Goal: Task Accomplishment & Management: Manage account settings

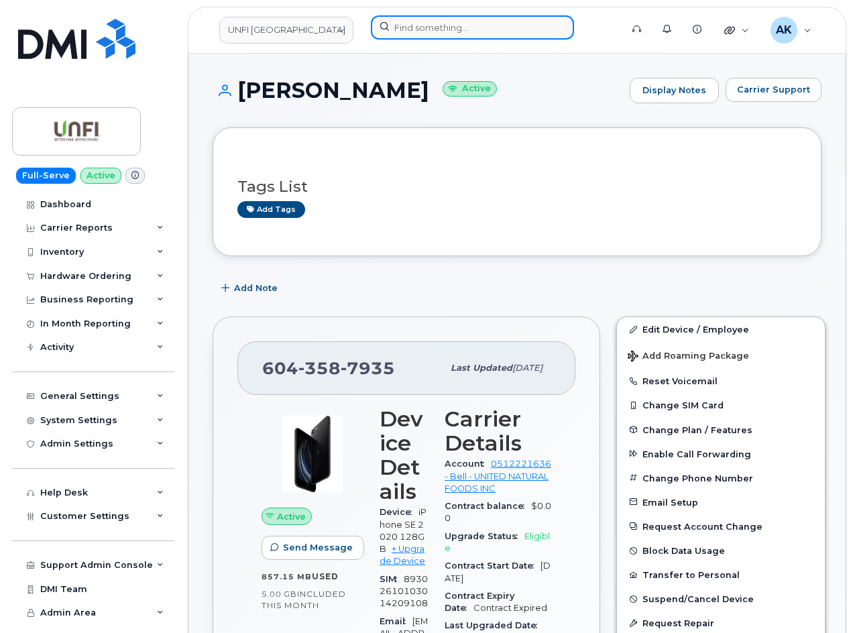
click at [431, 23] on input at bounding box center [472, 27] width 203 height 24
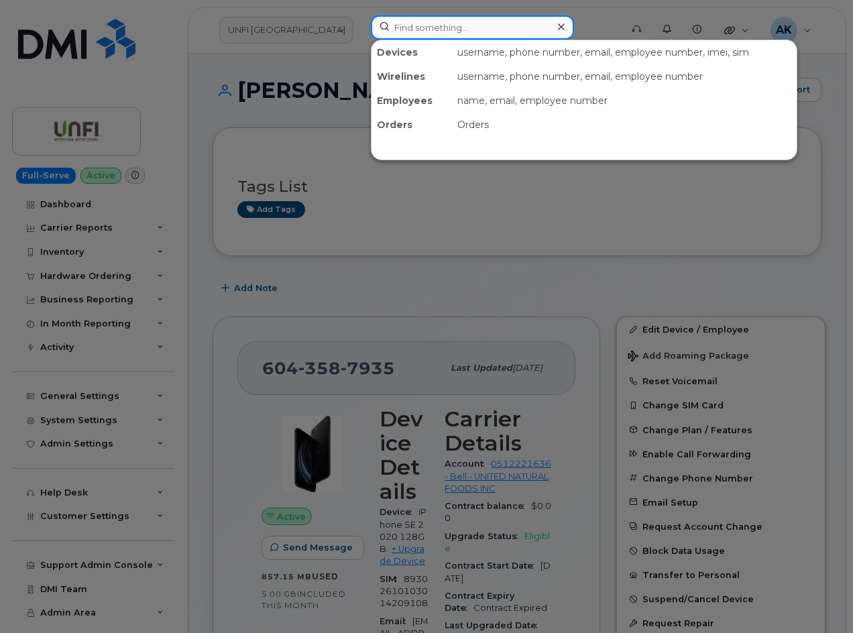
paste input "6573464453"
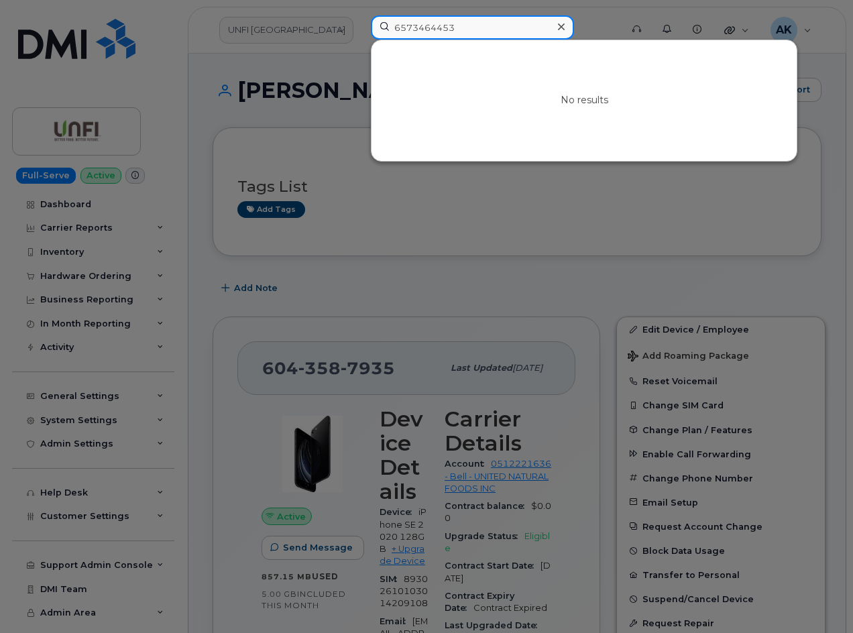
drag, startPoint x: 457, startPoint y: 24, endPoint x: 229, endPoint y: 25, distance: 227.9
click at [360, 23] on div "6573464453 No results" at bounding box center [491, 29] width 263 height 29
paste input "7142635417"
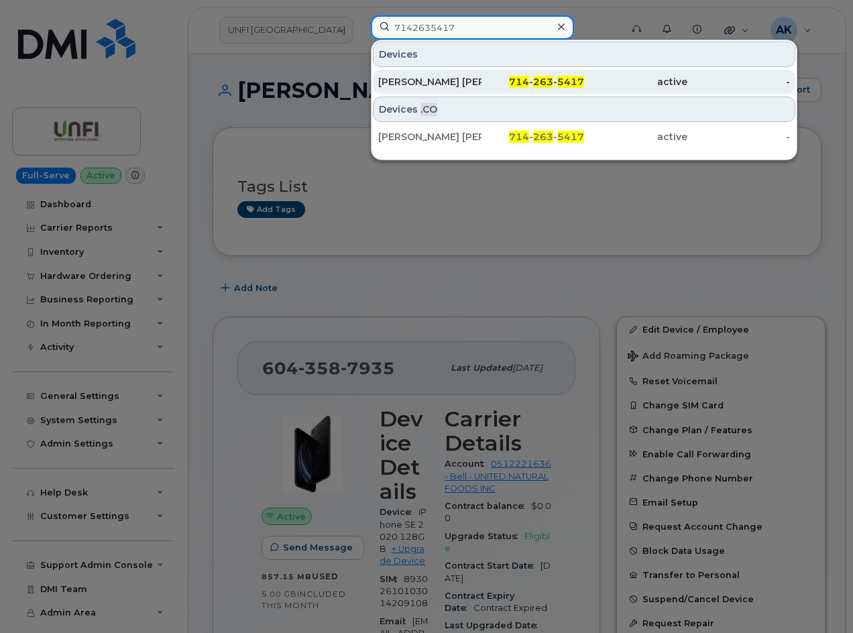
type input "7142635417"
click at [597, 80] on div "active" at bounding box center [635, 81] width 103 height 13
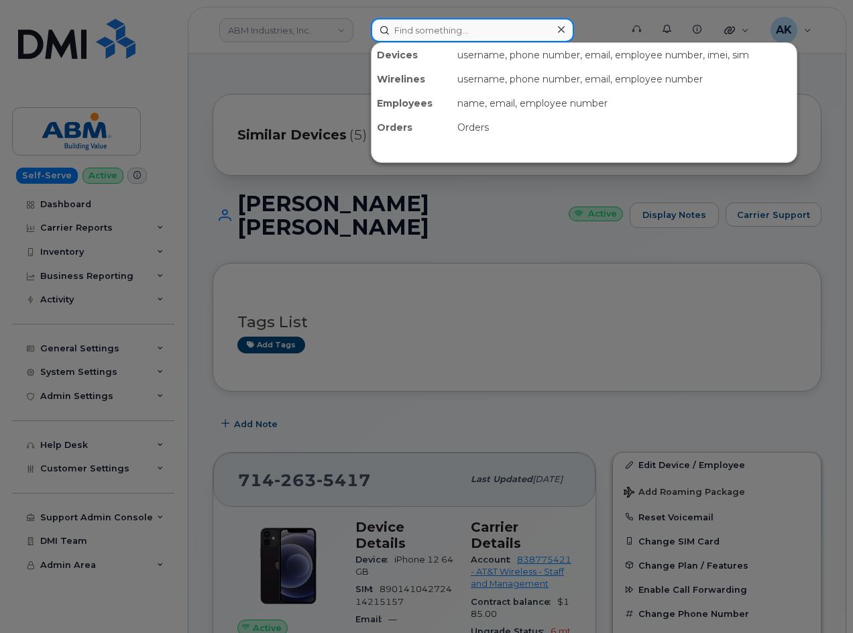
click at [444, 34] on input at bounding box center [472, 30] width 203 height 24
paste input "303276"
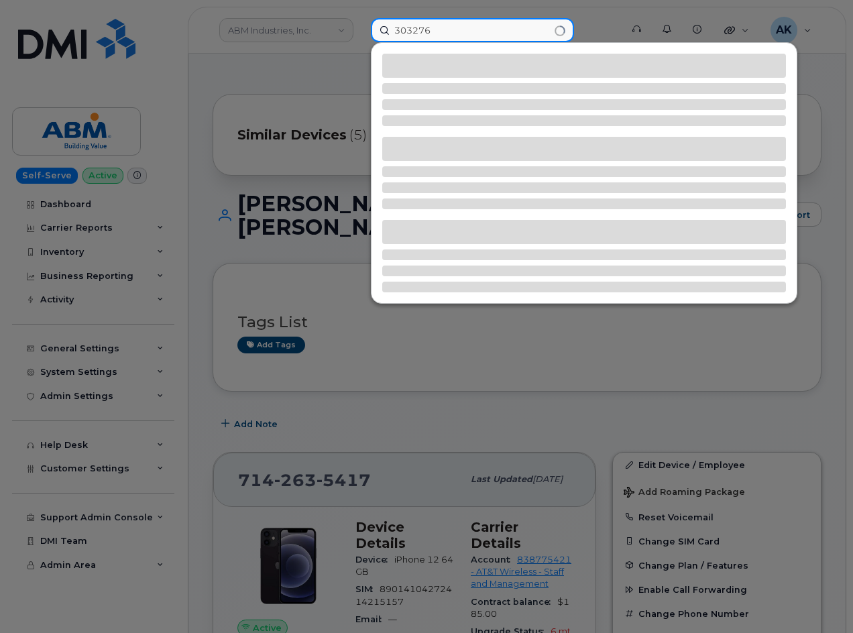
type input "303276"
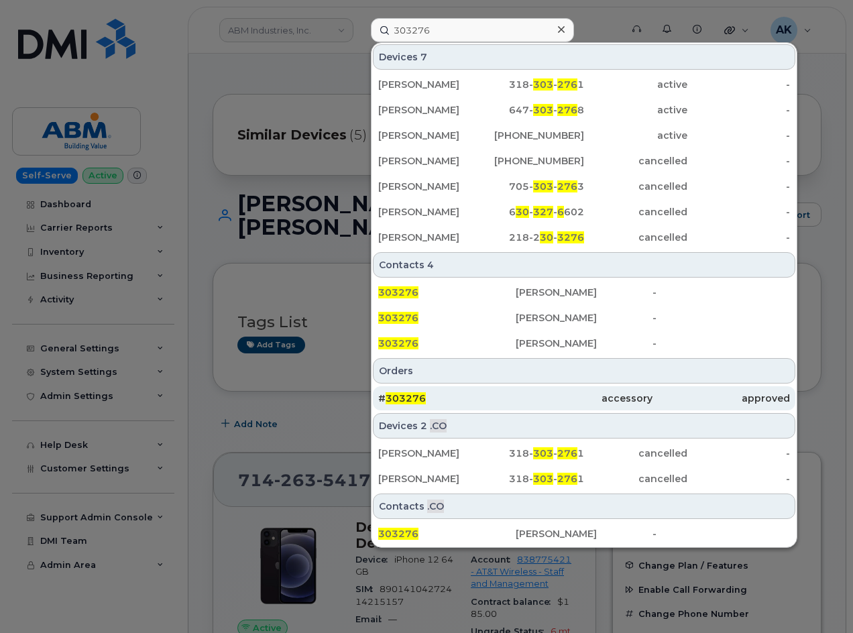
click at [414, 406] on div "# 303276" at bounding box center [446, 398] width 137 height 24
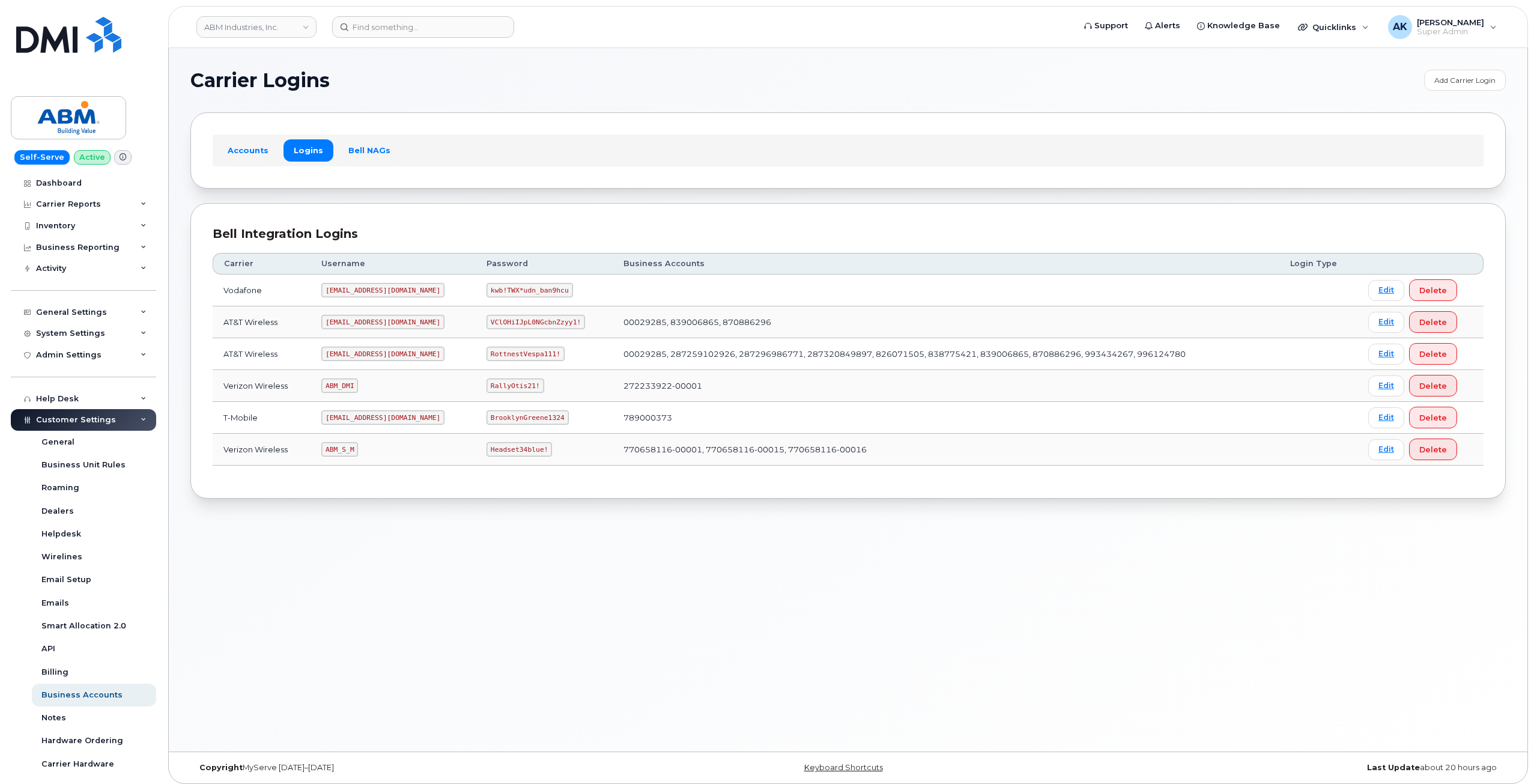
click at [363, 353] on code "abm@dminc.com" at bounding box center [383, 354] width 123 height 14
copy code "abm@dminc.com"
drag, startPoint x: 515, startPoint y: 353, endPoint x: 439, endPoint y: 353, distance: 76.0
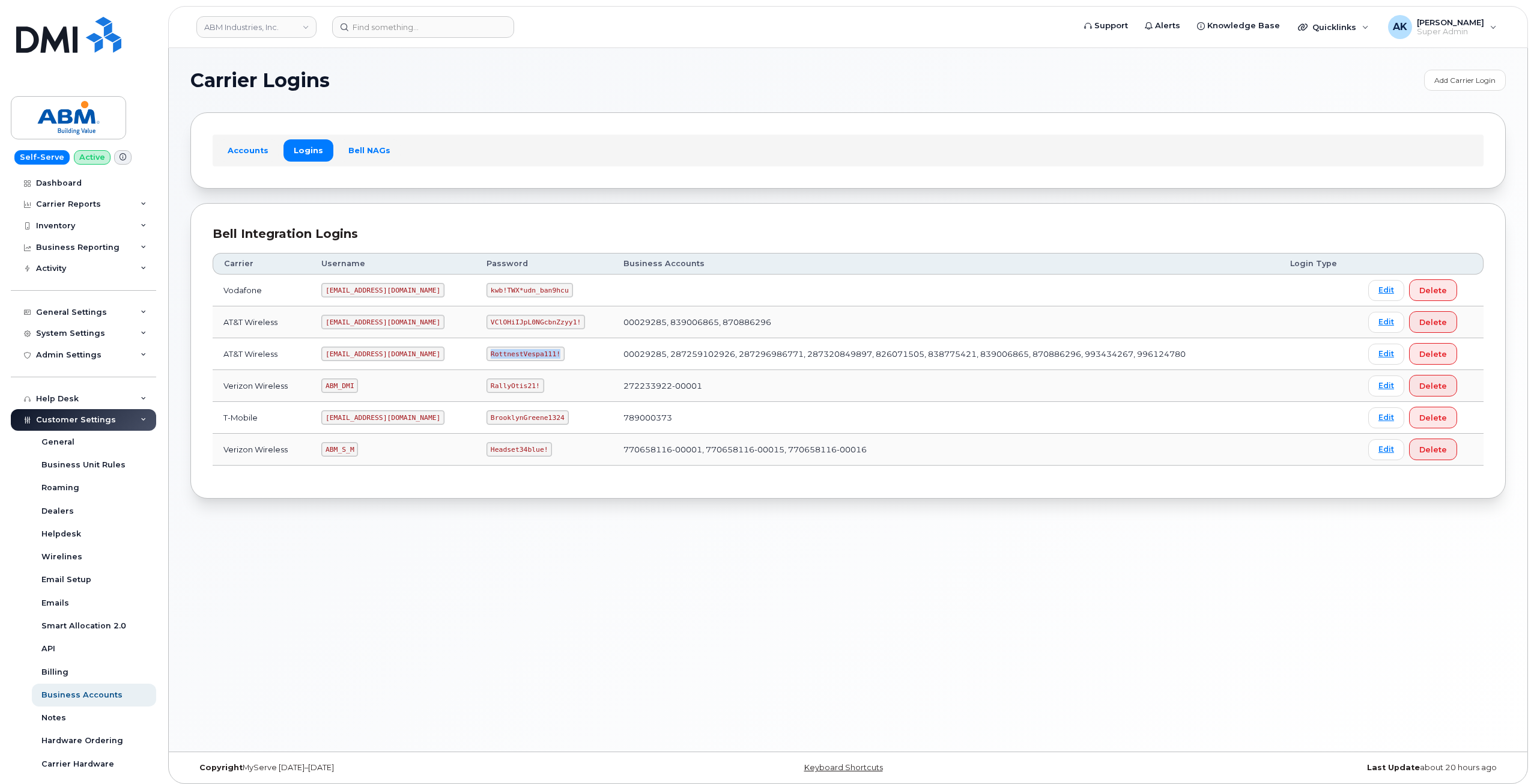
click at [476, 353] on td "RottnestVespa111!" at bounding box center [544, 354] width 137 height 32
copy code "RottnestVespa111!"
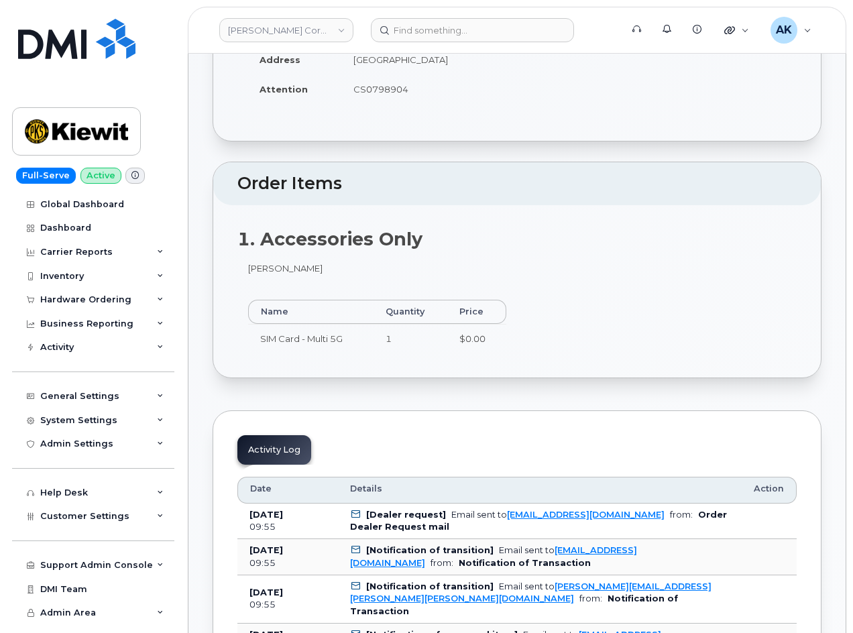
scroll to position [268, 0]
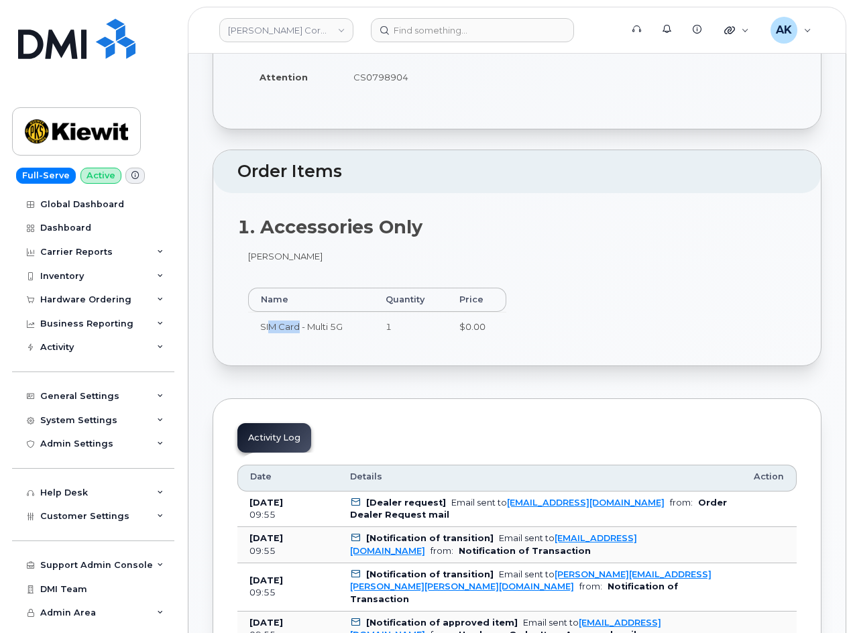
drag, startPoint x: 268, startPoint y: 330, endPoint x: 298, endPoint y: 328, distance: 29.6
click at [298, 328] on td "SIM Card - Multi 5G" at bounding box center [310, 326] width 125 height 29
click at [422, 335] on td "1" at bounding box center [410, 326] width 74 height 29
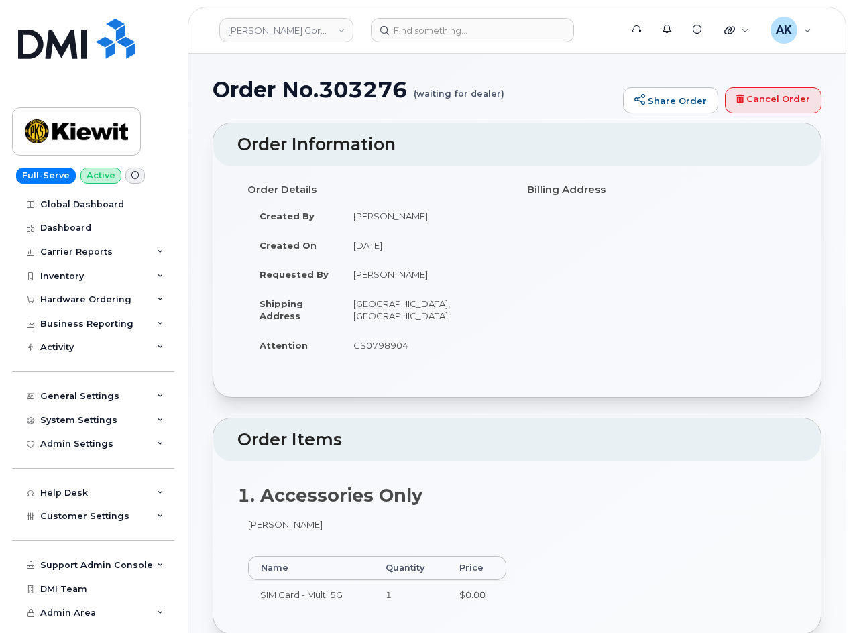
scroll to position [67, 0]
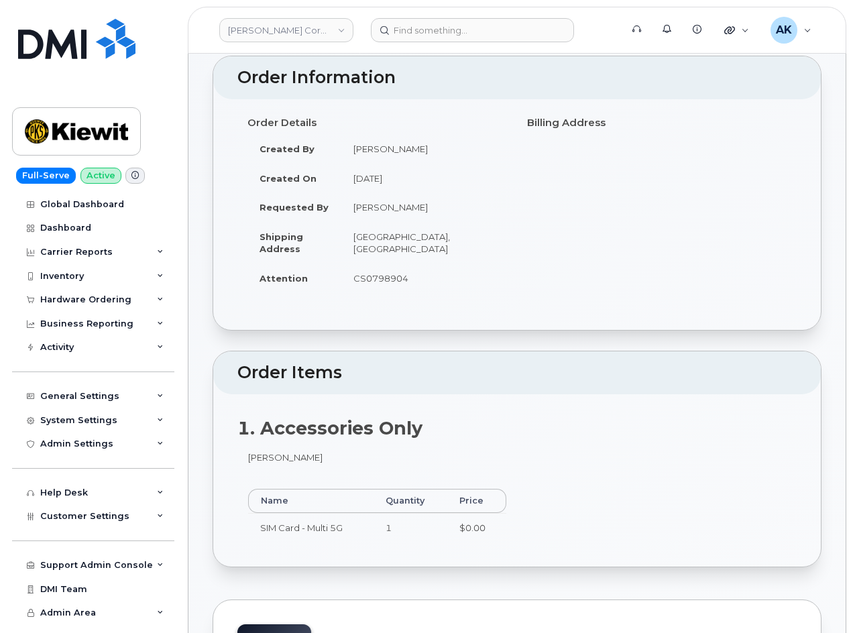
click at [570, 422] on h2 "1. Accessories Only" at bounding box center [516, 428] width 559 height 20
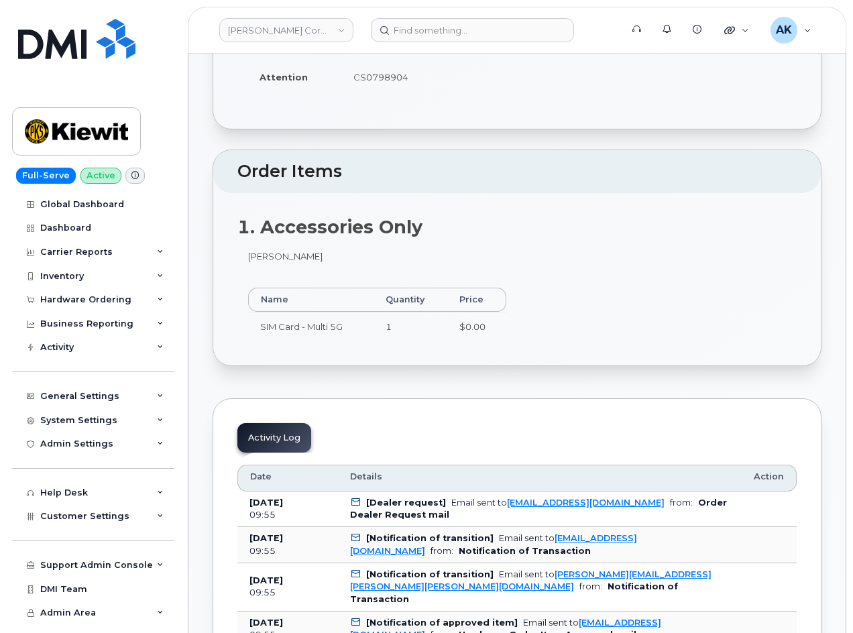
scroll to position [0, 0]
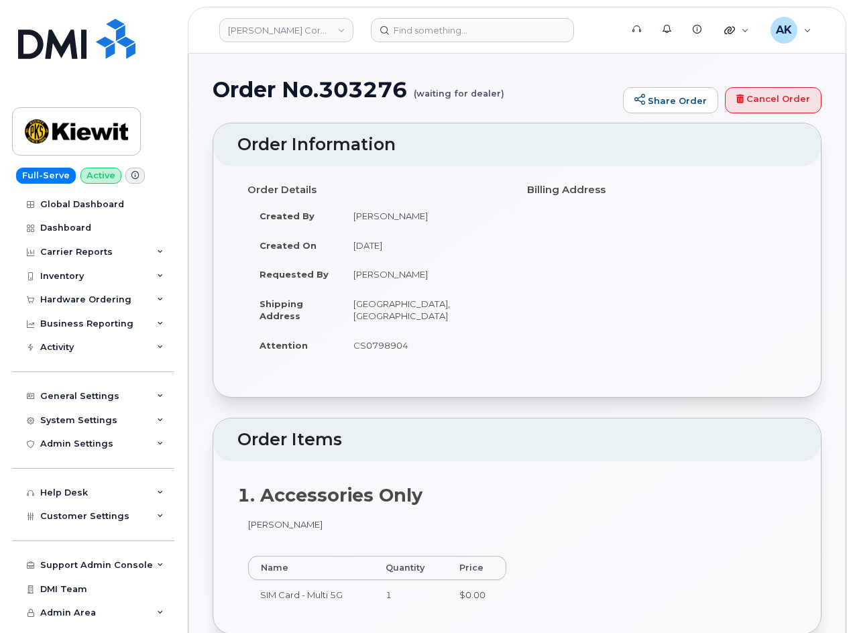
click at [633, 481] on div "1. Accessories Only Samuel Henry Name Quantity Price SIM Card - Multi 5G 1 $0.00" at bounding box center [516, 547] width 607 height 172
click at [440, 316] on td "Foot of Colony Road, Jersey City, NJ, 07305, USA" at bounding box center [424, 310] width 166 height 42
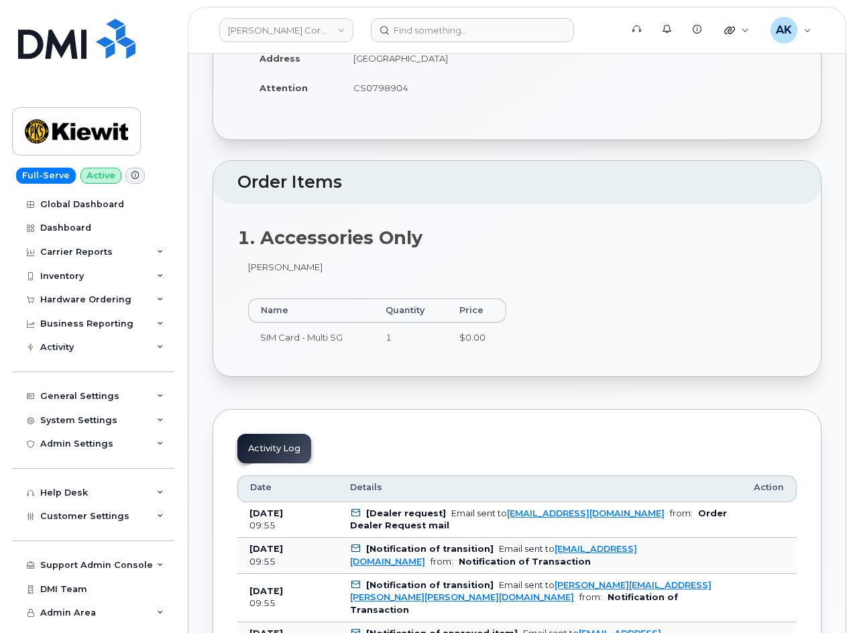
scroll to position [268, 0]
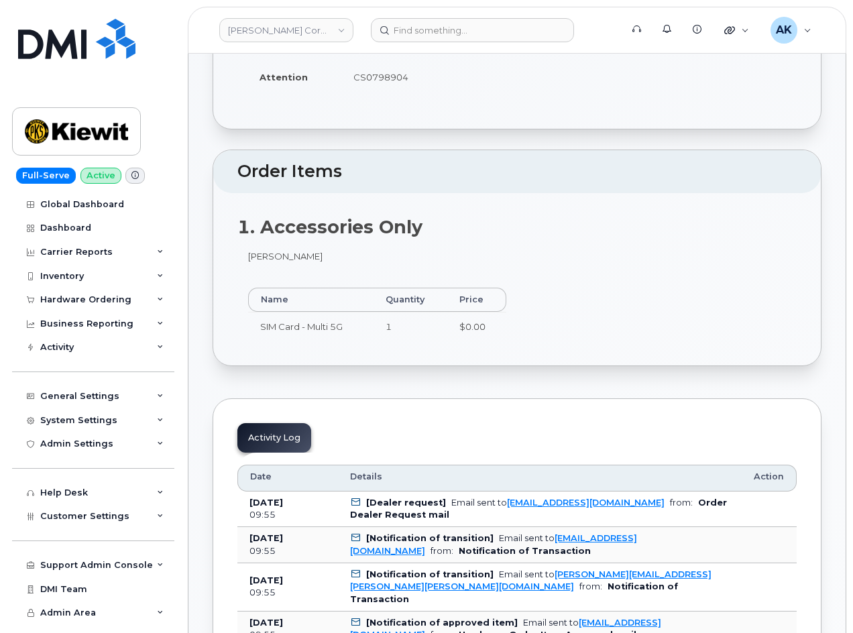
click at [296, 439] on div "Activity Log" at bounding box center [274, 437] width 74 height 29
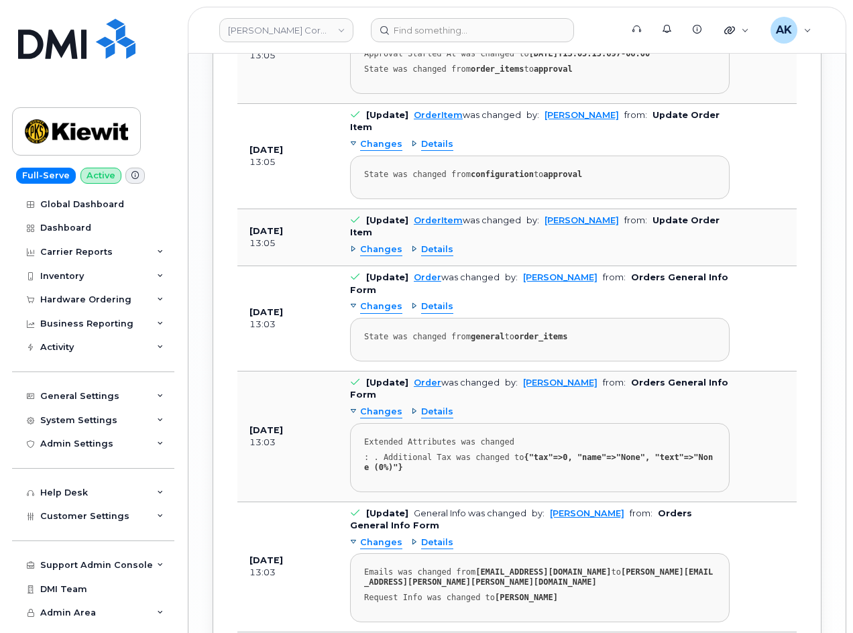
scroll to position [1676, 0]
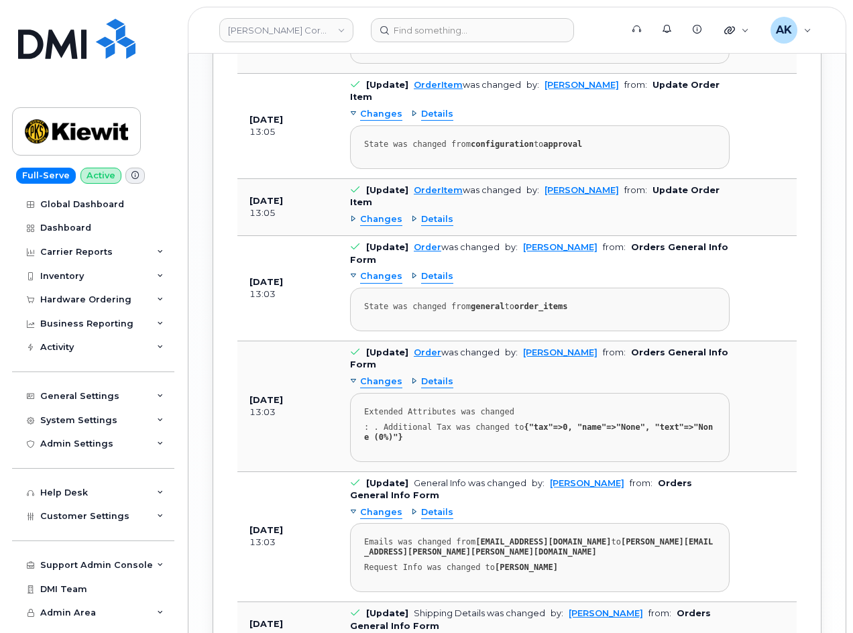
click at [733, 341] on td "[Update] Order was changed by: Travis Tedesco from: Orders General Info Form Ch…" at bounding box center [540, 406] width 404 height 131
click at [762, 414] on td at bounding box center [768, 406] width 55 height 131
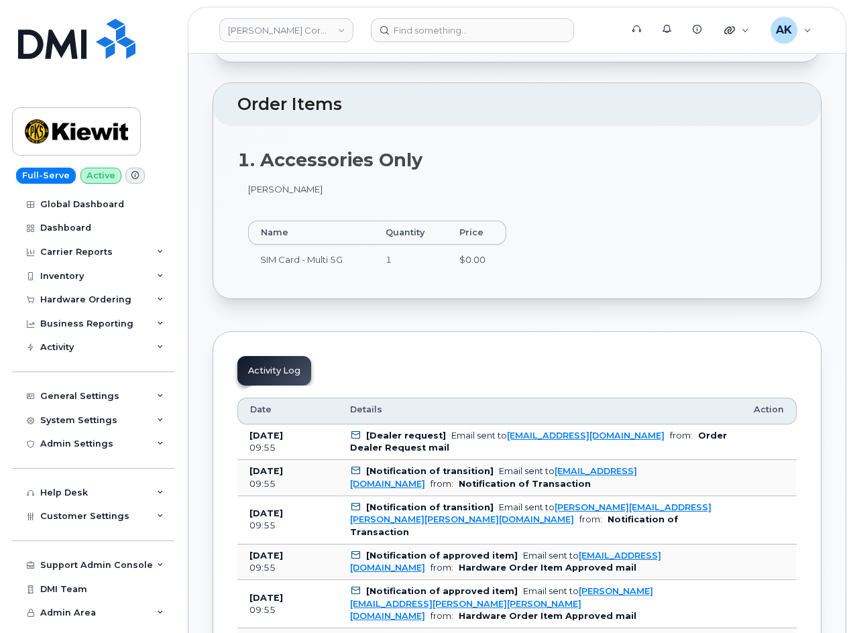
scroll to position [0, 0]
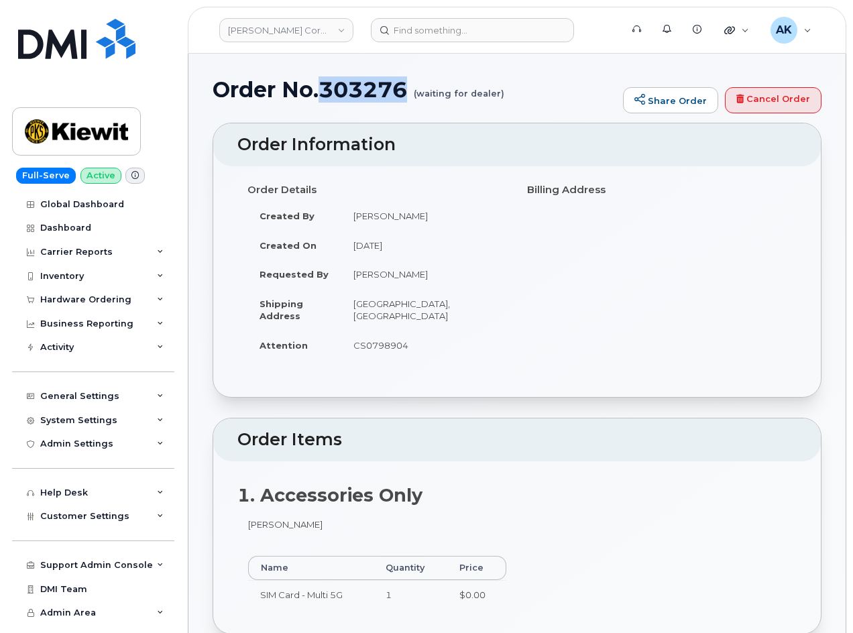
drag, startPoint x: 407, startPoint y: 97, endPoint x: 325, endPoint y: 97, distance: 81.8
click at [325, 97] on h1 "Order No.303276 (waiting for dealer)" at bounding box center [415, 89] width 404 height 23
copy h1 "303276"
click at [405, 111] on div "Order No.303276 (waiting for dealer) Share Order Cancel Order" at bounding box center [517, 100] width 609 height 45
drag, startPoint x: 410, startPoint y: 92, endPoint x: 215, endPoint y: 101, distance: 195.3
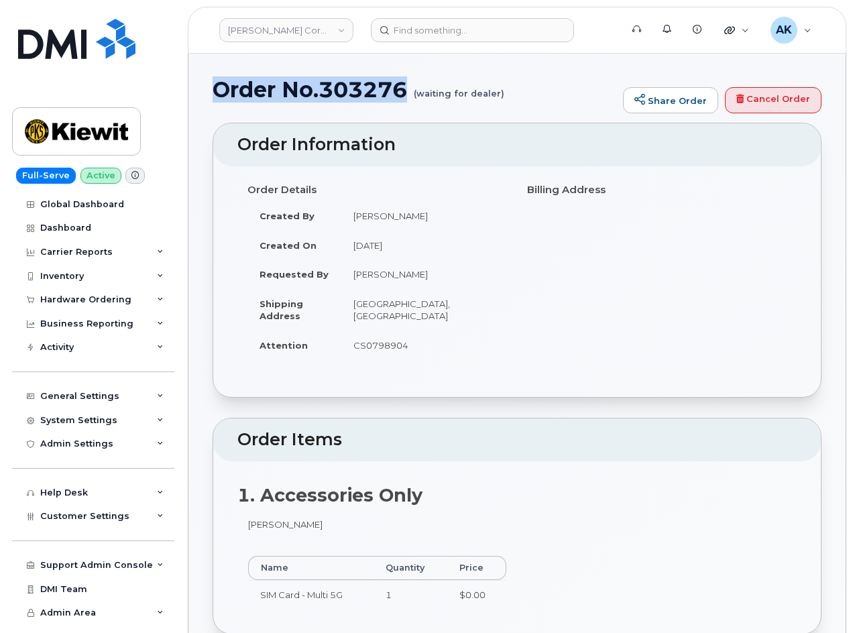
click at [215, 101] on h1 "Order No.303276 (waiting for dealer)" at bounding box center [415, 89] width 404 height 23
copy h1 "Order No.303276"
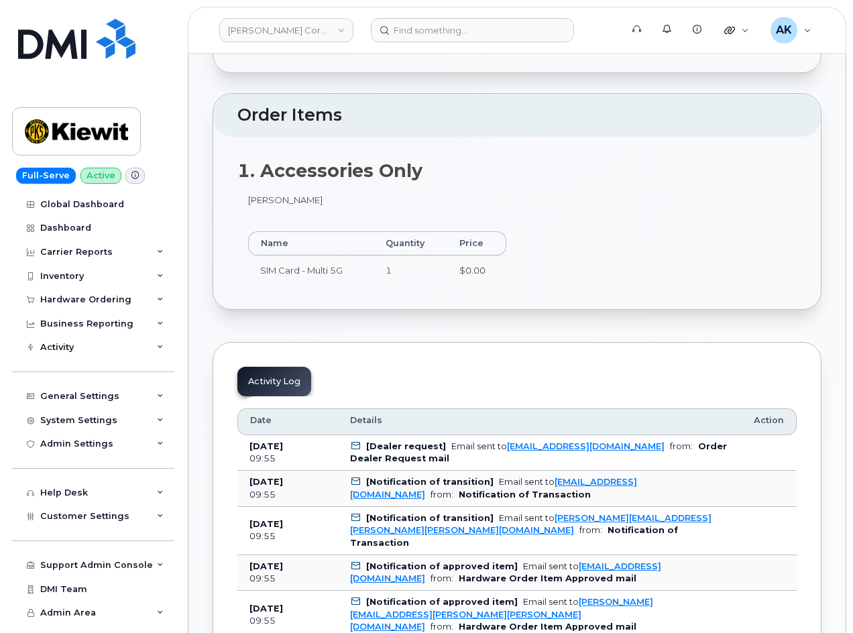
scroll to position [536, 0]
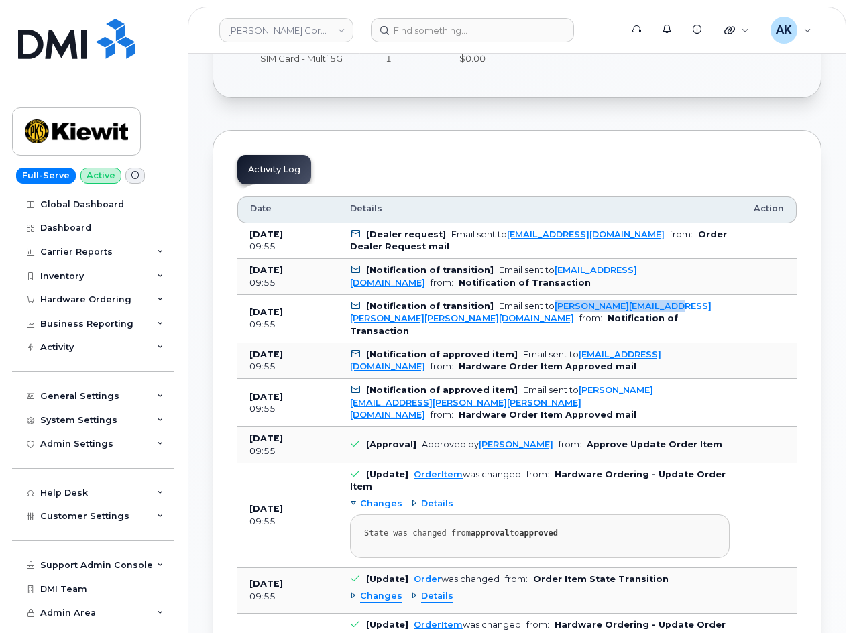
drag, startPoint x: 486, startPoint y: 322, endPoint x: 351, endPoint y: 326, distance: 135.5
click at [351, 326] on td "[Notification of transition] Email sent to SAMUEL.HENRY@KIEWIT.COM from: Notifi…" at bounding box center [540, 319] width 404 height 48
copy link "SAMUEL.HENRY@KIEWIT.COM"
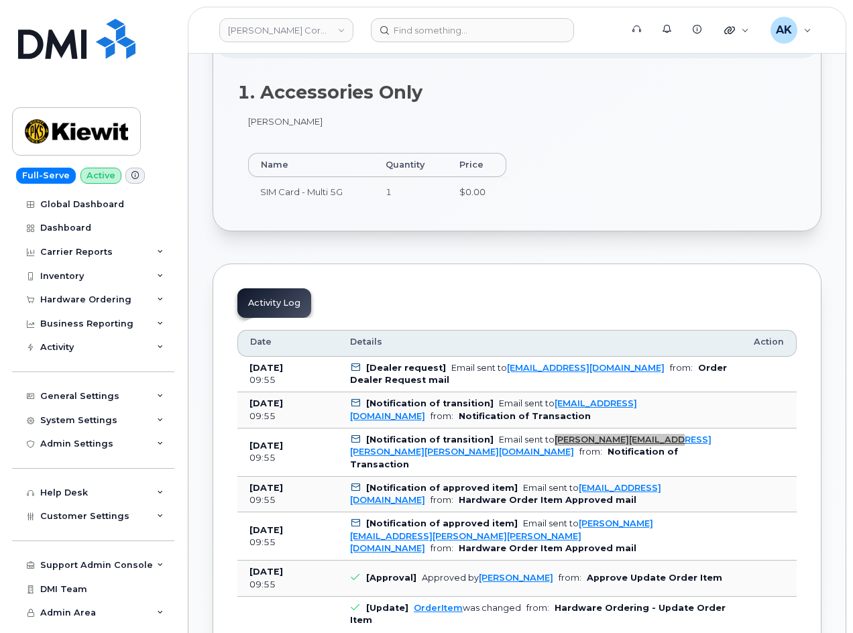
scroll to position [402, 0]
click at [461, 379] on td "[Dealer request] Email sent to mobilitysupport@dminc.com from: Order Dealer Req…" at bounding box center [540, 375] width 404 height 36
click at [402, 375] on b "Order Dealer Request mail" at bounding box center [538, 374] width 377 height 22
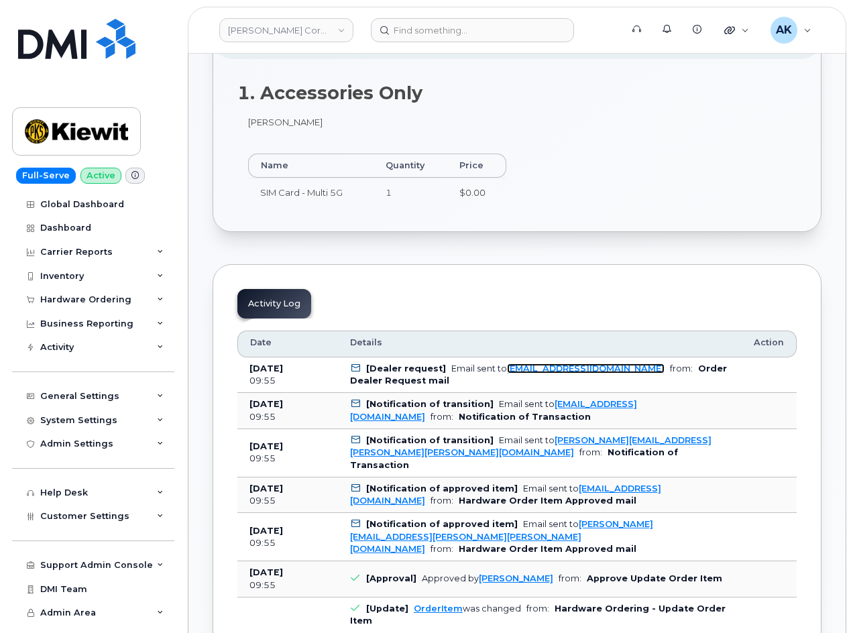
click at [521, 371] on link "[EMAIL_ADDRESS][DOMAIN_NAME]" at bounding box center [586, 368] width 158 height 10
click at [123, 394] on div "General Settings" at bounding box center [93, 396] width 162 height 24
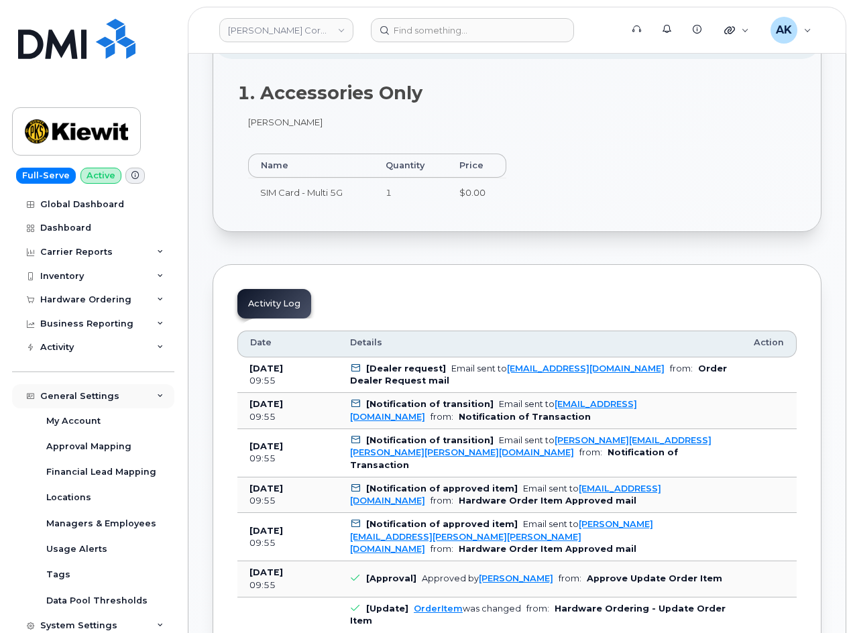
click at [125, 388] on div "General Settings" at bounding box center [93, 396] width 162 height 24
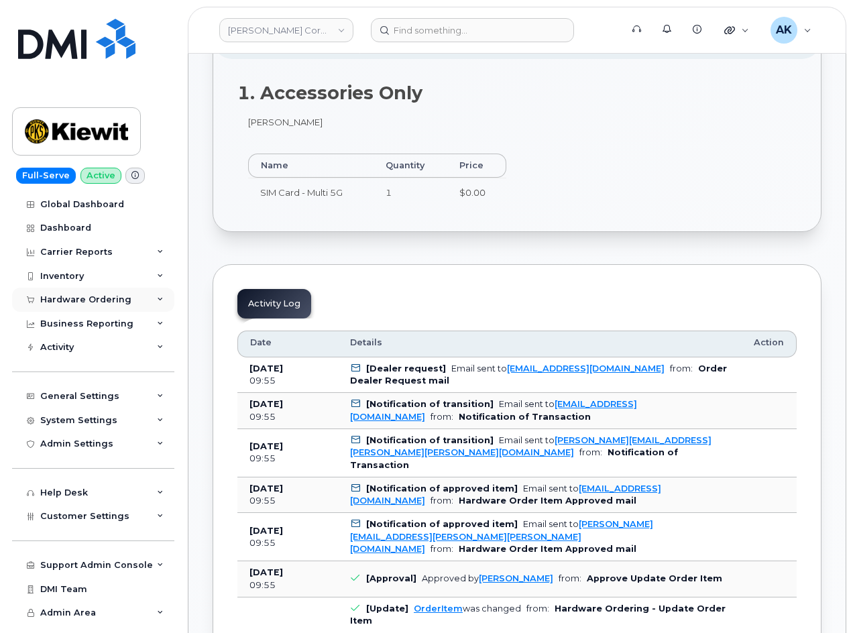
click at [99, 293] on div "Hardware Ordering" at bounding box center [93, 300] width 162 height 24
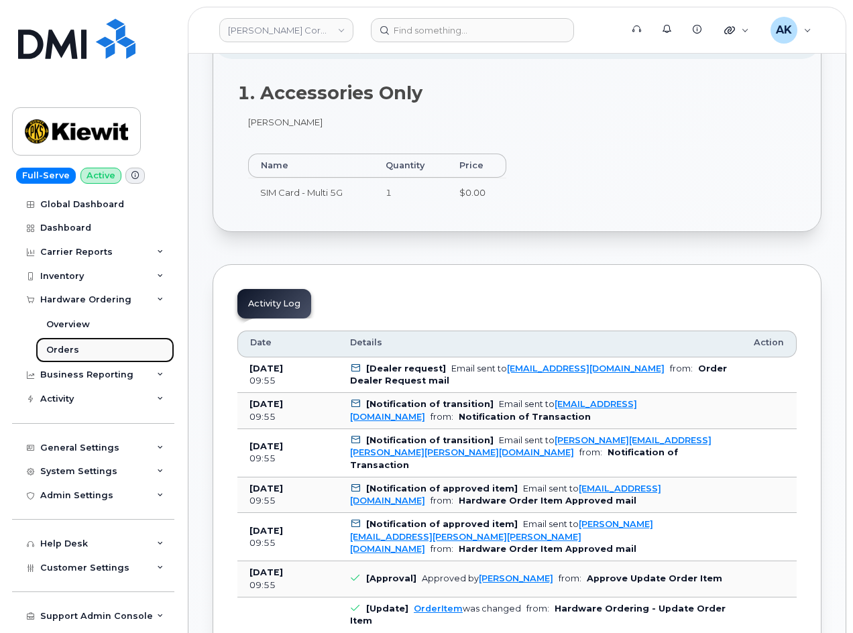
click at [65, 351] on div "Orders" at bounding box center [62, 350] width 33 height 12
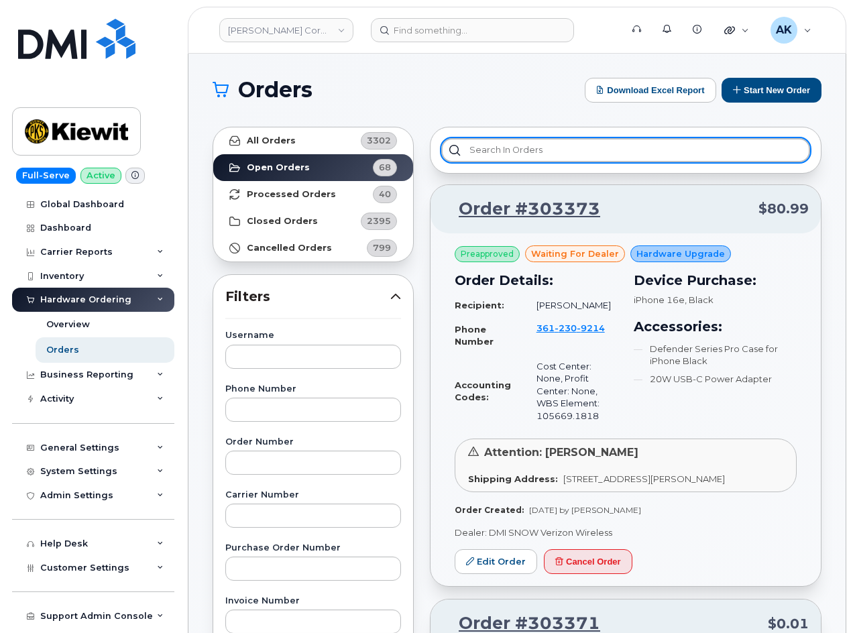
click at [607, 154] on input "text" at bounding box center [625, 150] width 369 height 24
paste input "303276"
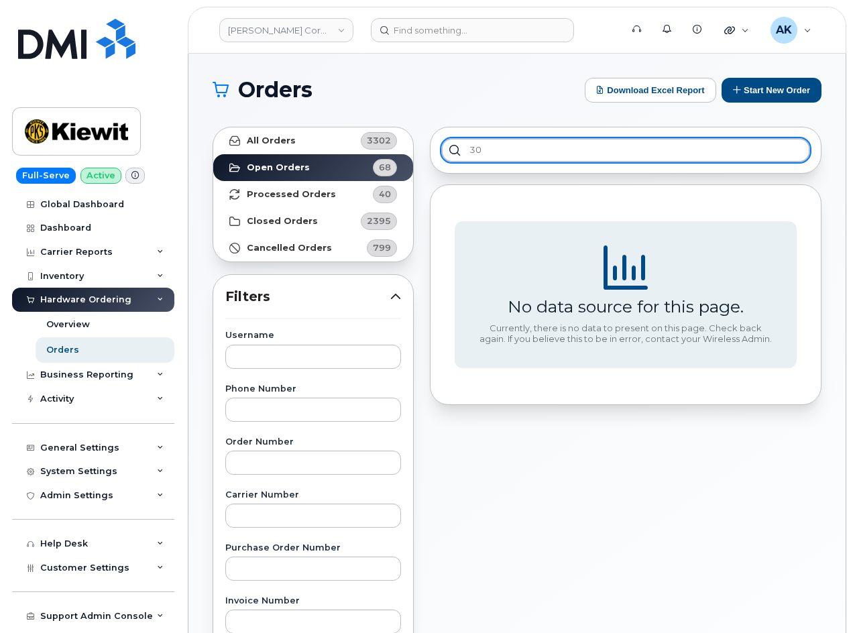
type input "3"
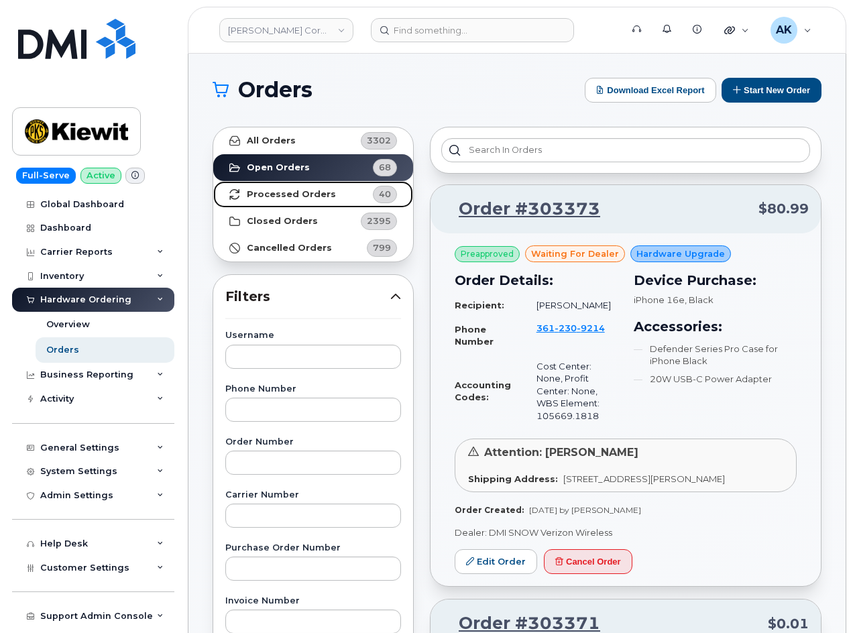
click at [330, 196] on link "Processed Orders 40" at bounding box center [313, 194] width 200 height 27
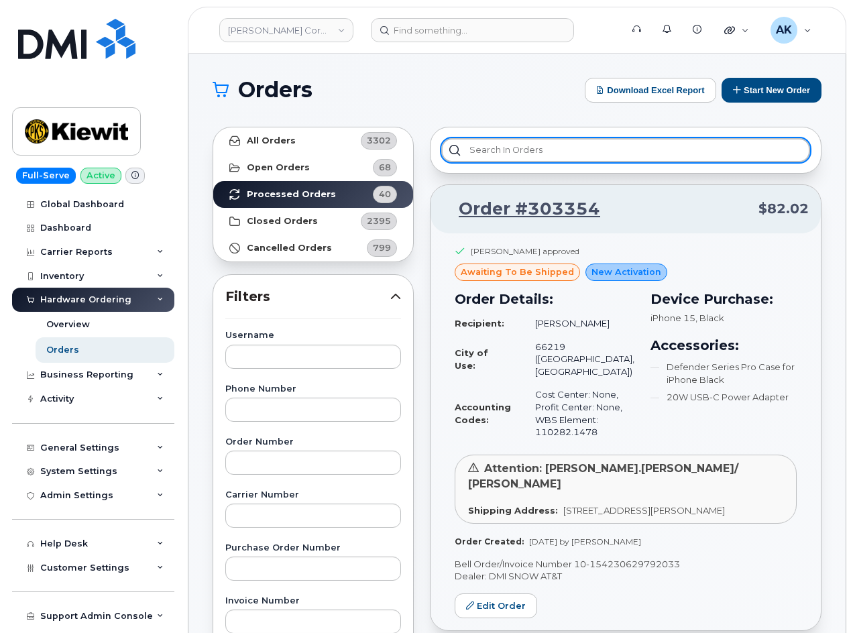
click at [532, 154] on input "text" at bounding box center [625, 150] width 369 height 24
paste input "303276"
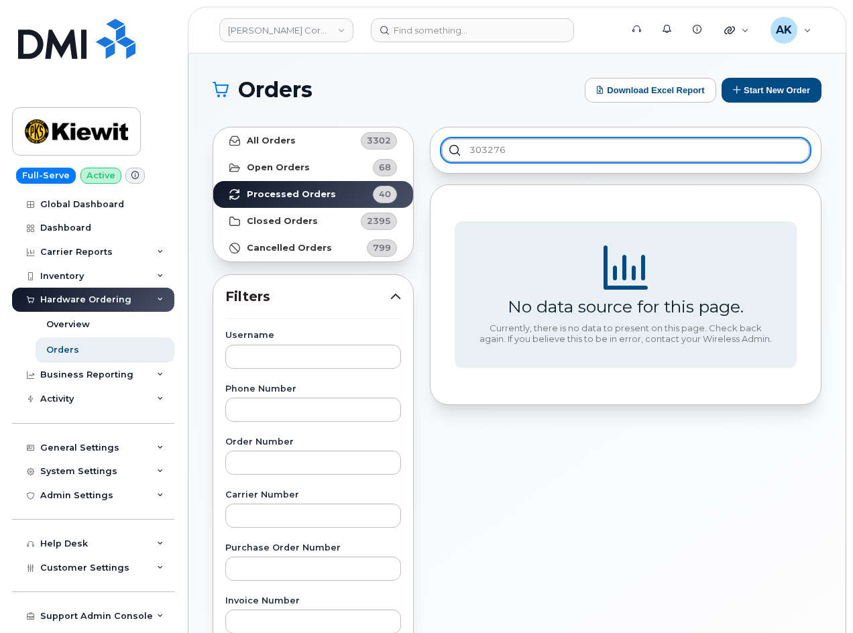
type input "303276"
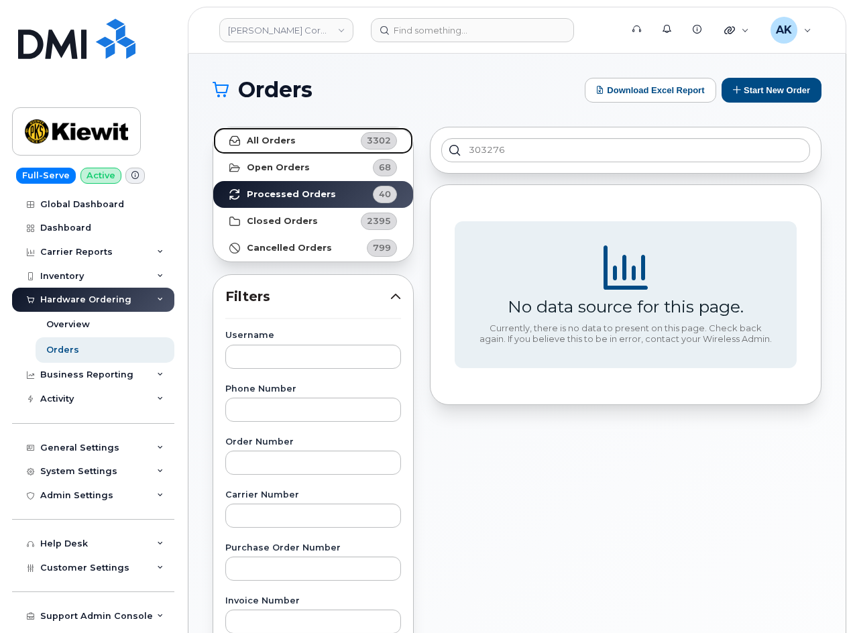
click at [262, 143] on strong "All Orders" at bounding box center [271, 140] width 49 height 11
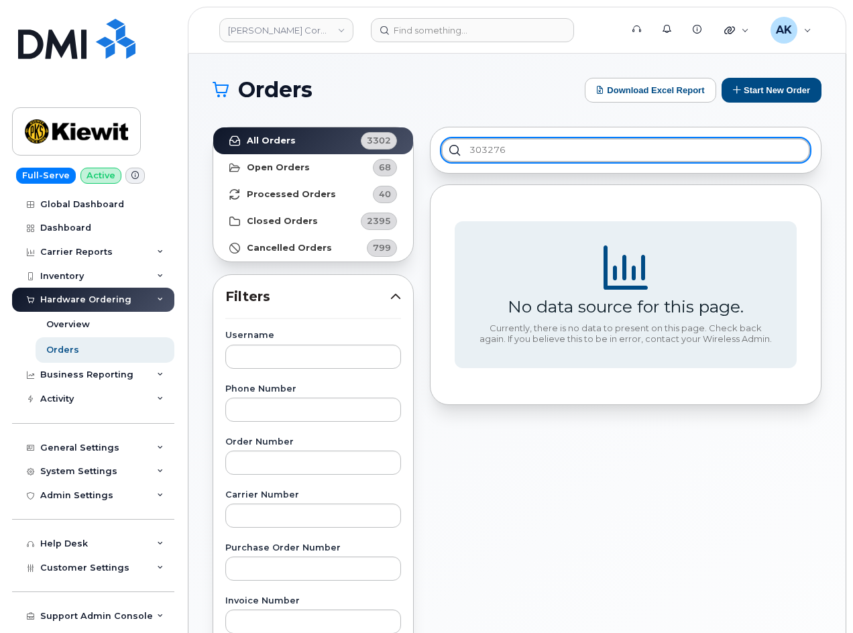
click at [530, 152] on input "303276" at bounding box center [625, 150] width 369 height 24
drag, startPoint x: 530, startPoint y: 152, endPoint x: 450, endPoint y: 145, distance: 80.0
click at [450, 145] on input "303276" at bounding box center [625, 150] width 369 height 24
click at [517, 152] on input "303276" at bounding box center [625, 150] width 369 height 24
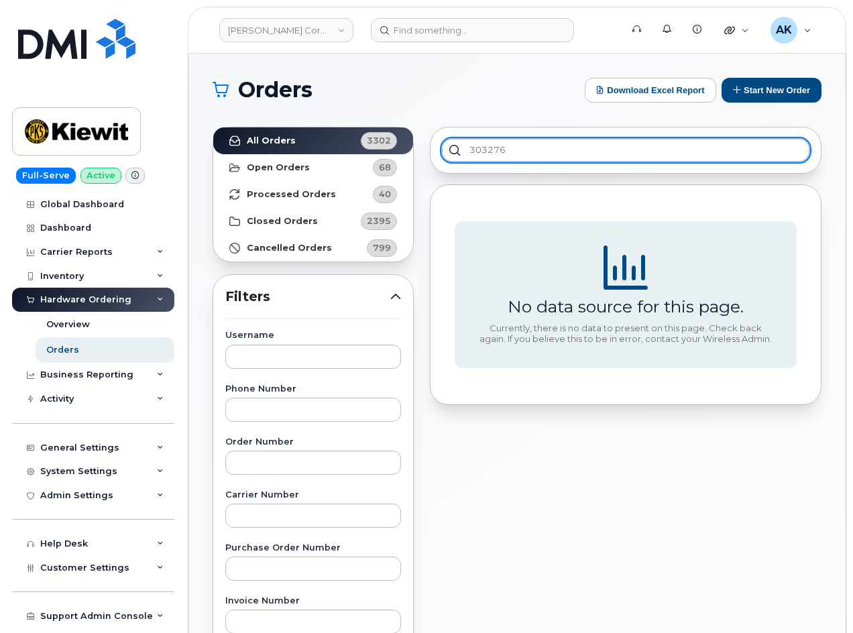
click at [517, 152] on input "303276" at bounding box center [625, 150] width 369 height 24
click at [524, 146] on input "303276" at bounding box center [625, 150] width 369 height 24
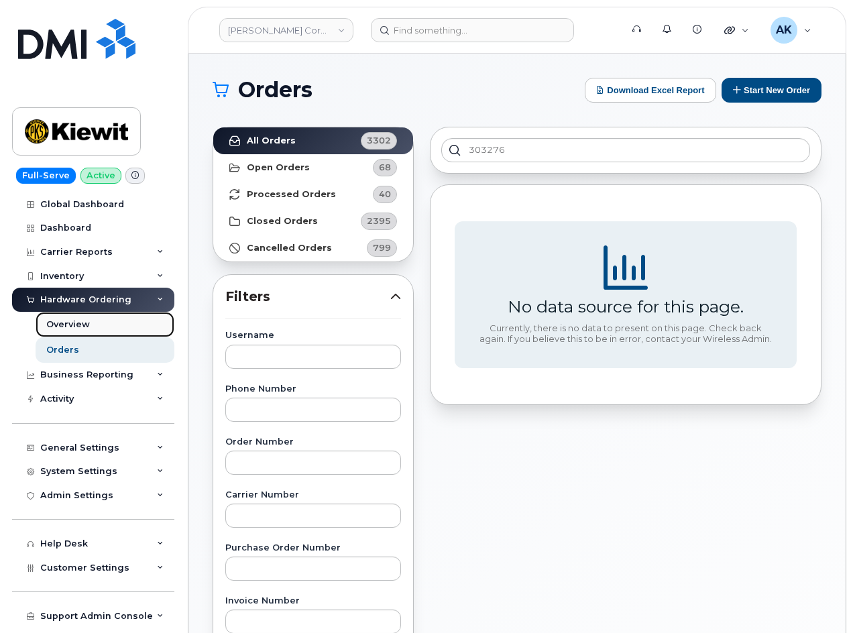
click at [70, 325] on div "Overview" at bounding box center [68, 324] width 44 height 12
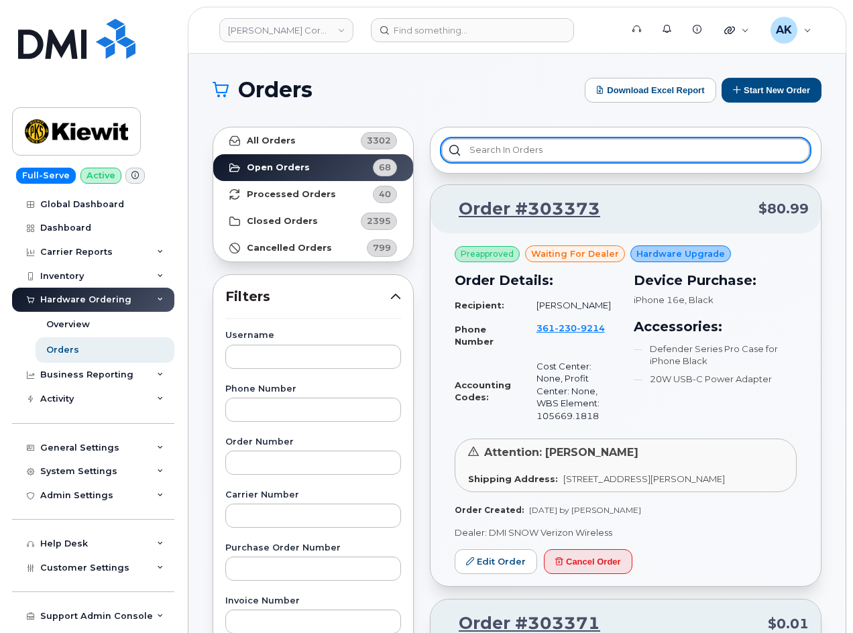
click at [499, 154] on input "text" at bounding box center [625, 150] width 369 height 24
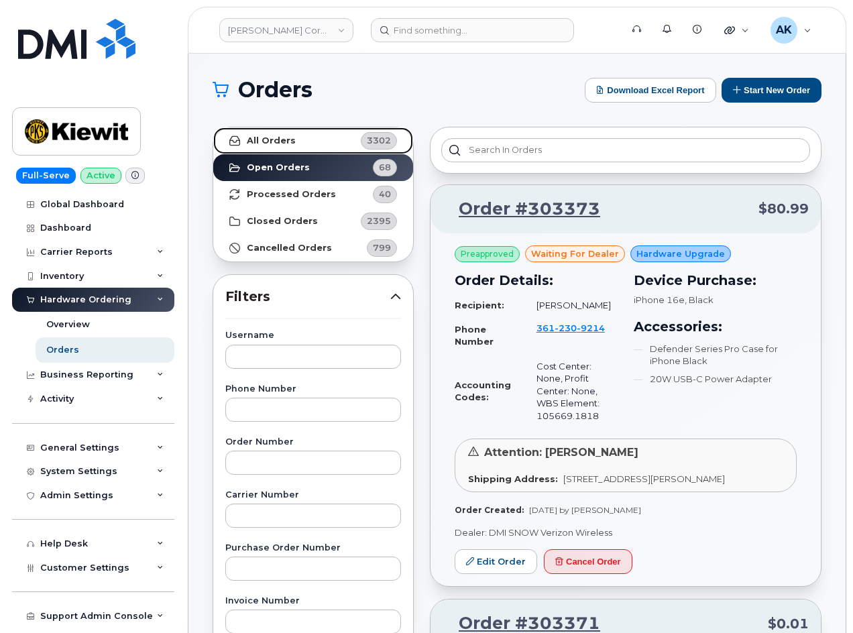
click at [312, 150] on link "All Orders 3302" at bounding box center [313, 140] width 200 height 27
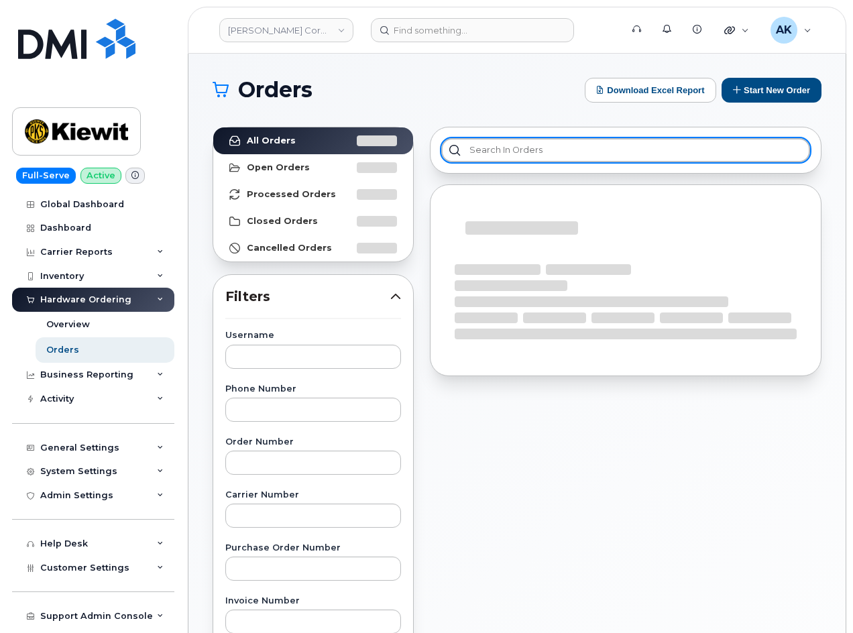
click at [493, 145] on input "text" at bounding box center [625, 150] width 369 height 24
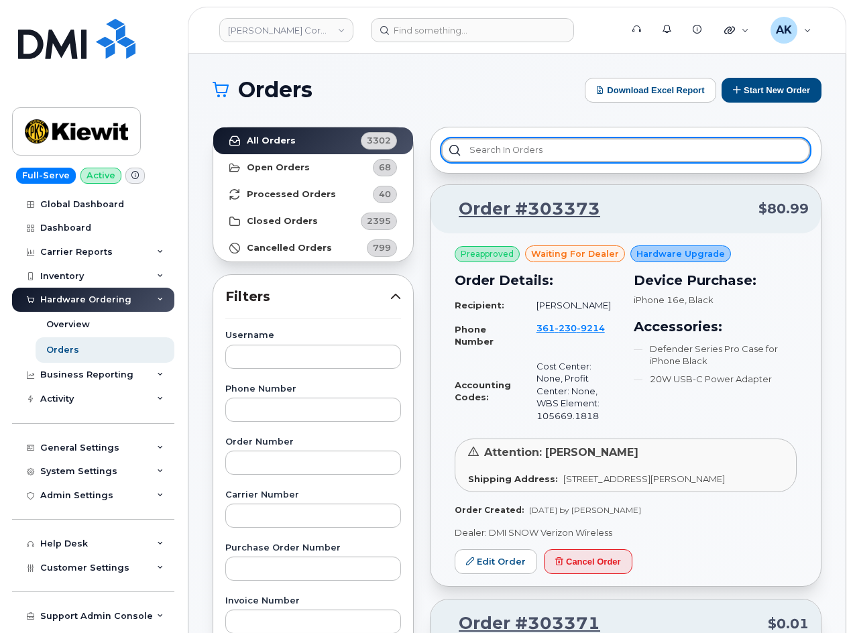
paste input "303276"
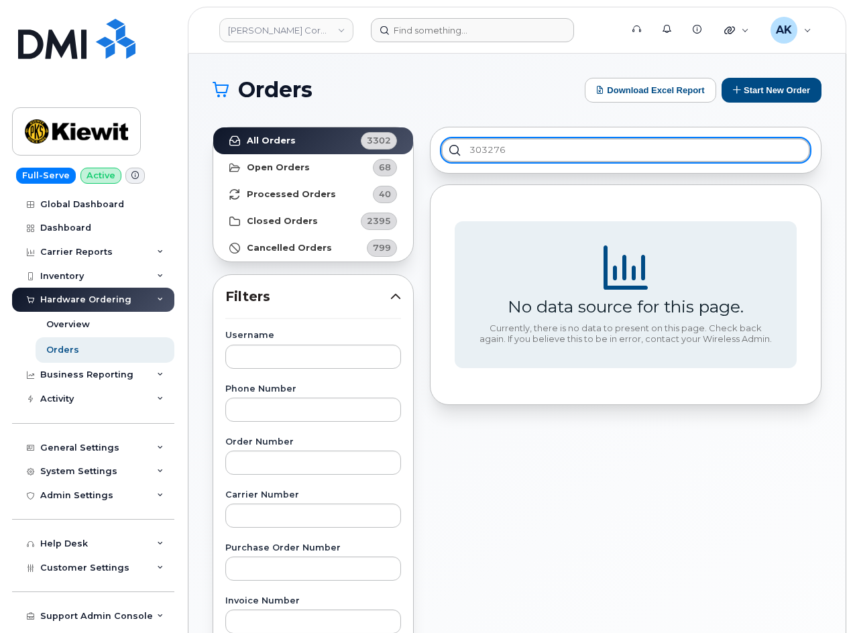
type input "303276"
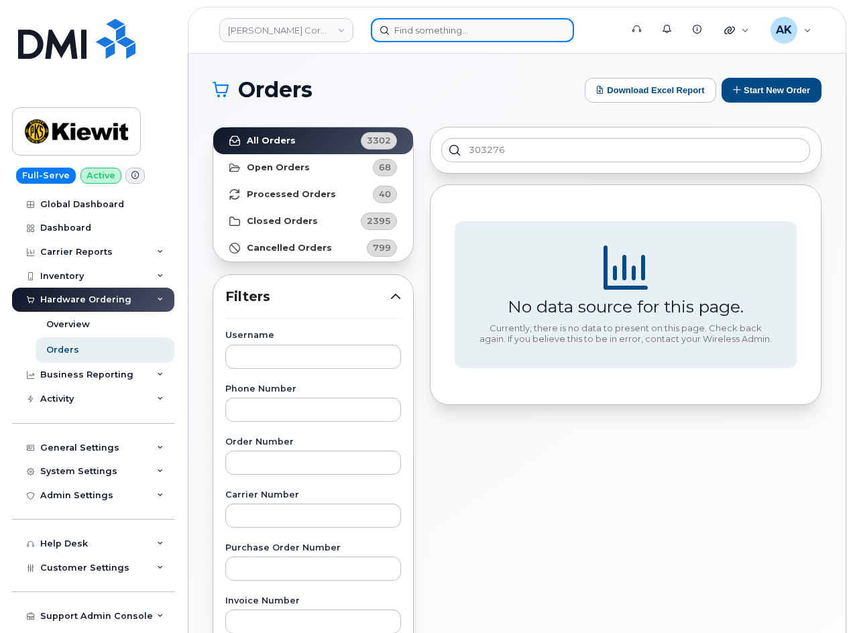
click at [469, 29] on input at bounding box center [472, 30] width 203 height 24
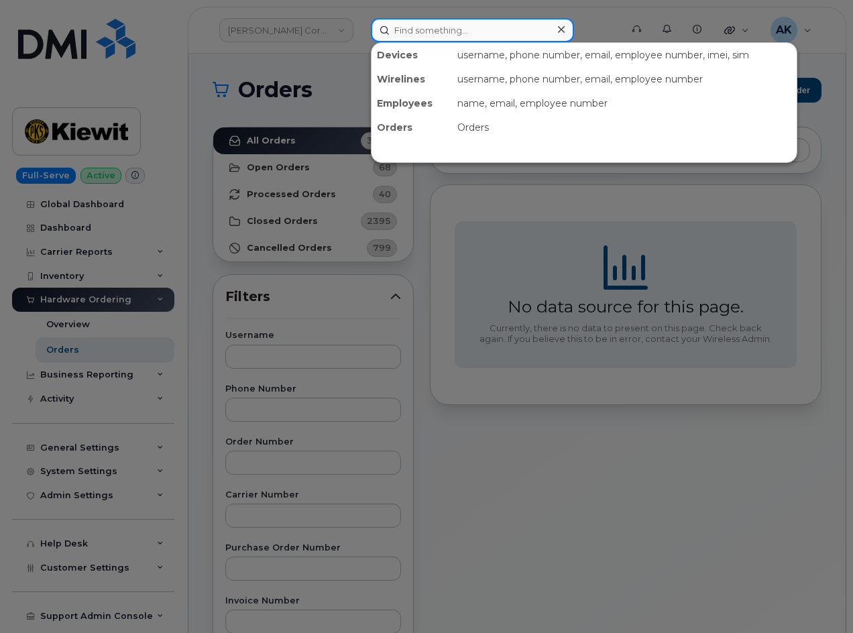
paste input "303276"
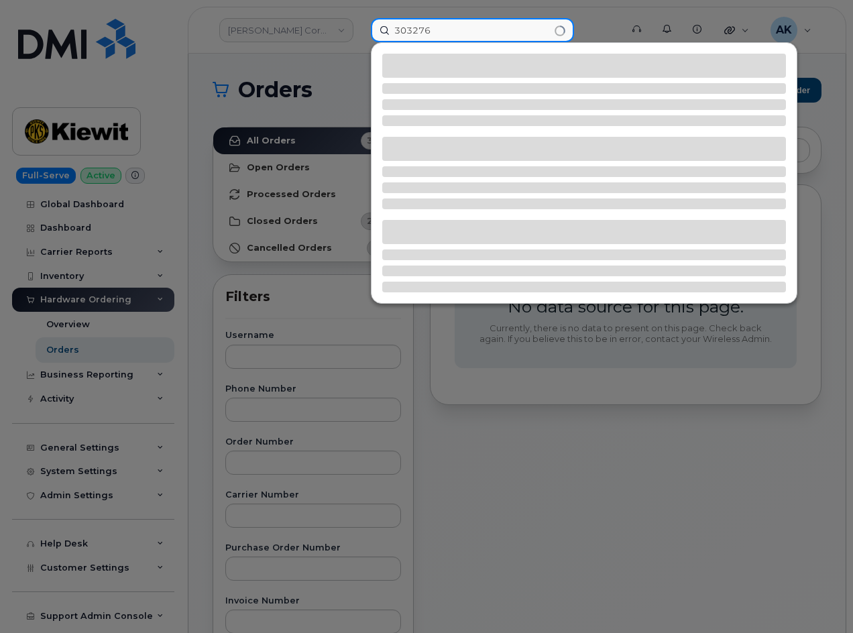
type input "303276"
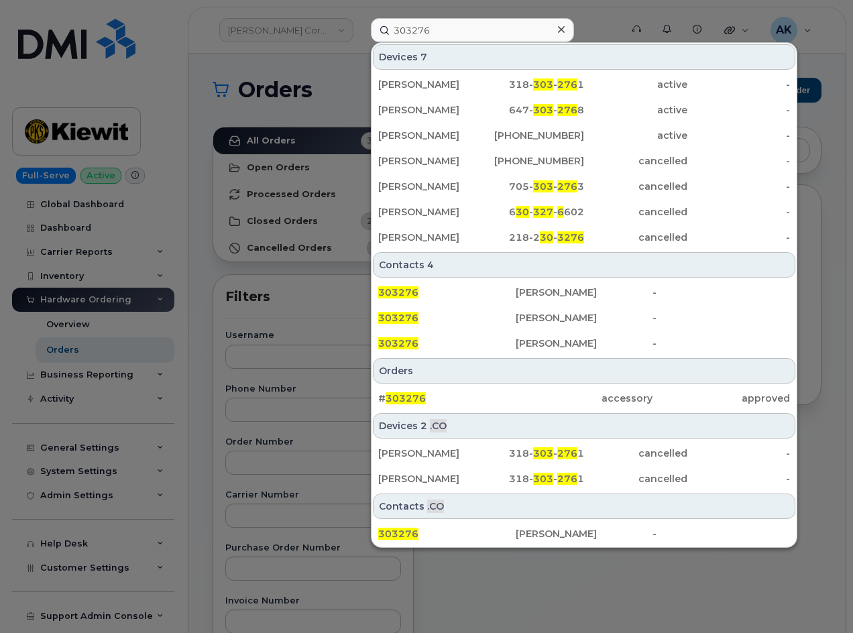
click at [637, 573] on div at bounding box center [426, 316] width 853 height 633
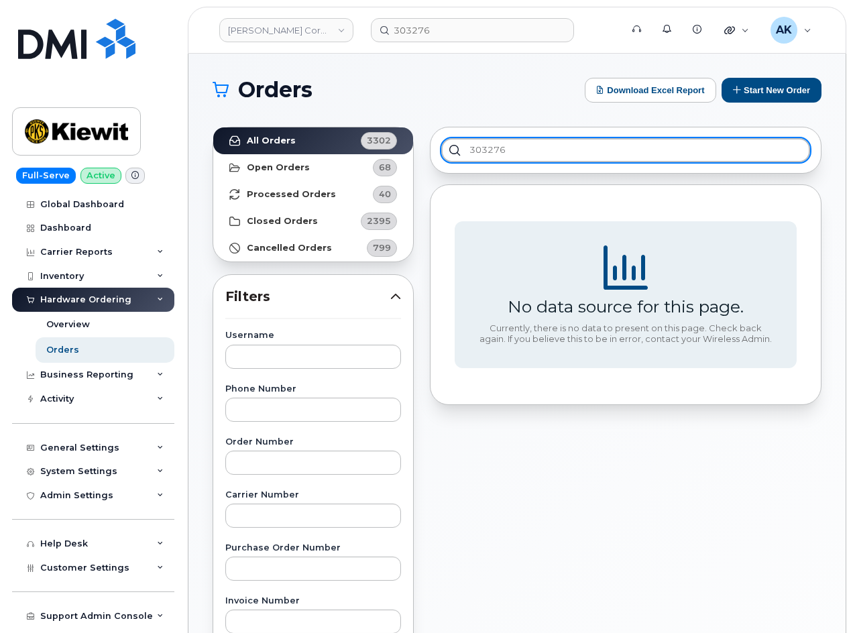
click at [629, 141] on input "303276" at bounding box center [625, 150] width 369 height 24
drag, startPoint x: 500, startPoint y: 147, endPoint x: 359, endPoint y: 147, distance: 140.8
click at [359, 147] on div "All Orders 3302 Open Orders 68 Processed Orders 40 Closed Orders 2395 Cancelled…" at bounding box center [516, 590] width 625 height 942
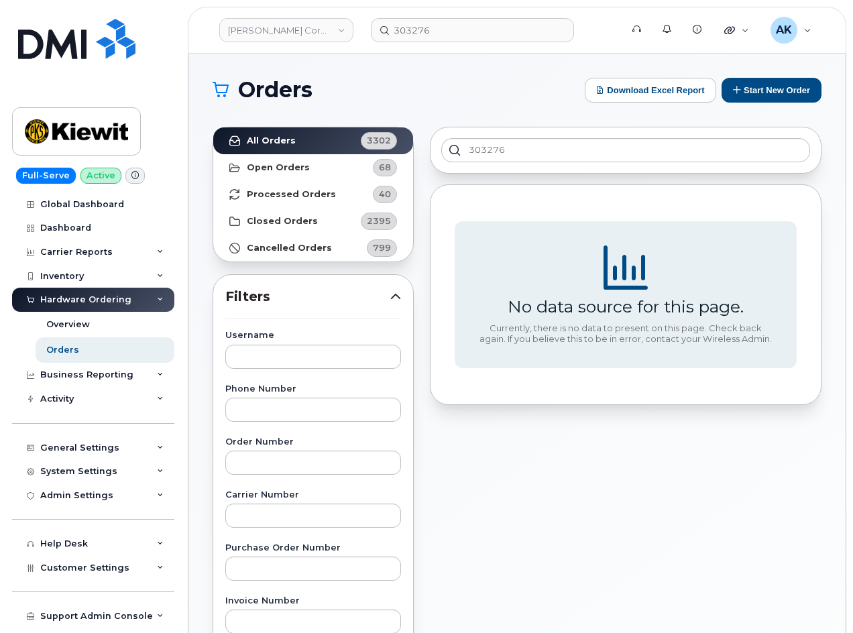
click at [650, 462] on div "303276 No data source for this page. Currently, there is no data to present on …" at bounding box center [626, 590] width 408 height 942
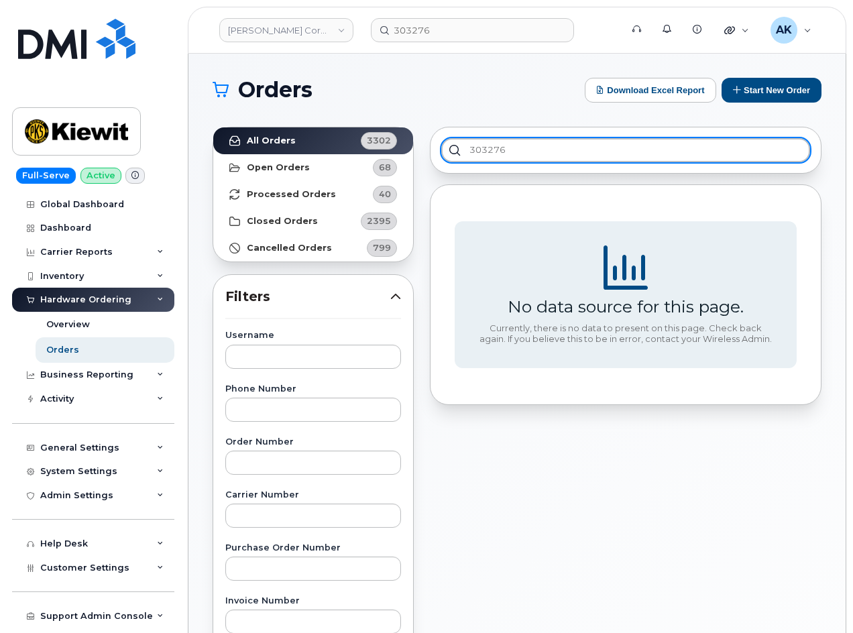
click at [589, 154] on input "303276" at bounding box center [625, 150] width 369 height 24
paste input "303276"
drag, startPoint x: 591, startPoint y: 151, endPoint x: 152, endPoint y: 162, distance: 439.2
click at [188, 159] on div "Kiewit Corporation 303276 Support Alerts Knowledge Base Quicklinks Suspend / Ca…" at bounding box center [516, 565] width 657 height 1023
paste input "text"
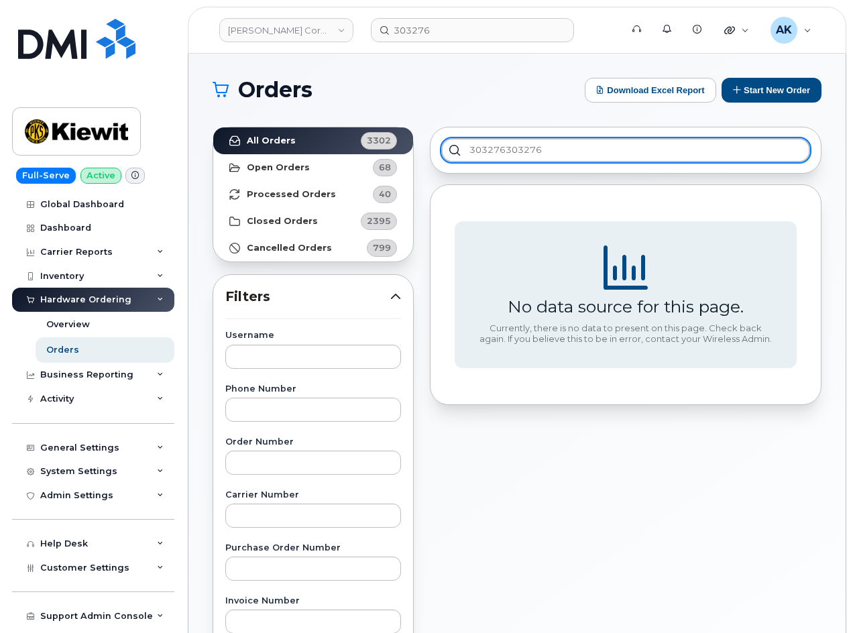
type input "303276"
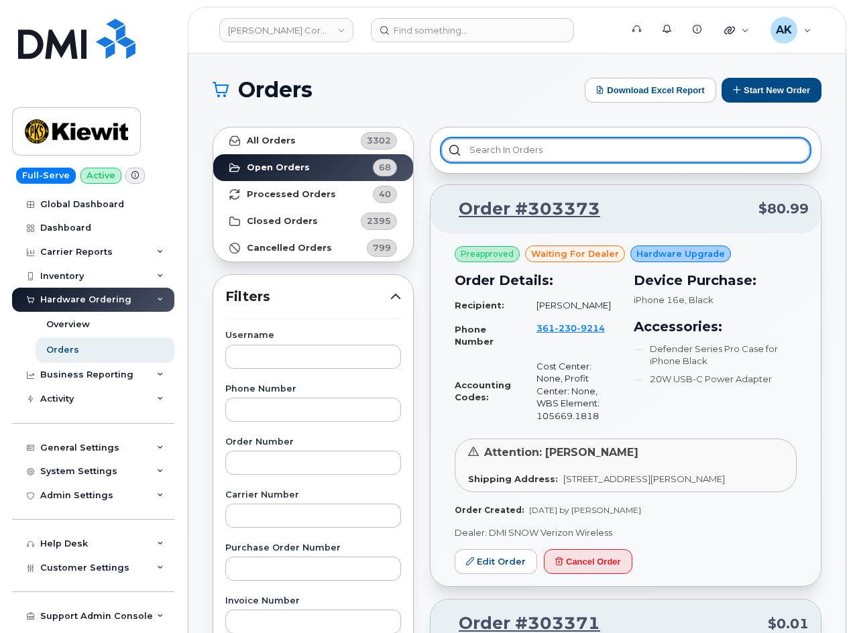
click at [584, 155] on input "text" at bounding box center [625, 150] width 369 height 24
paste input "303276"
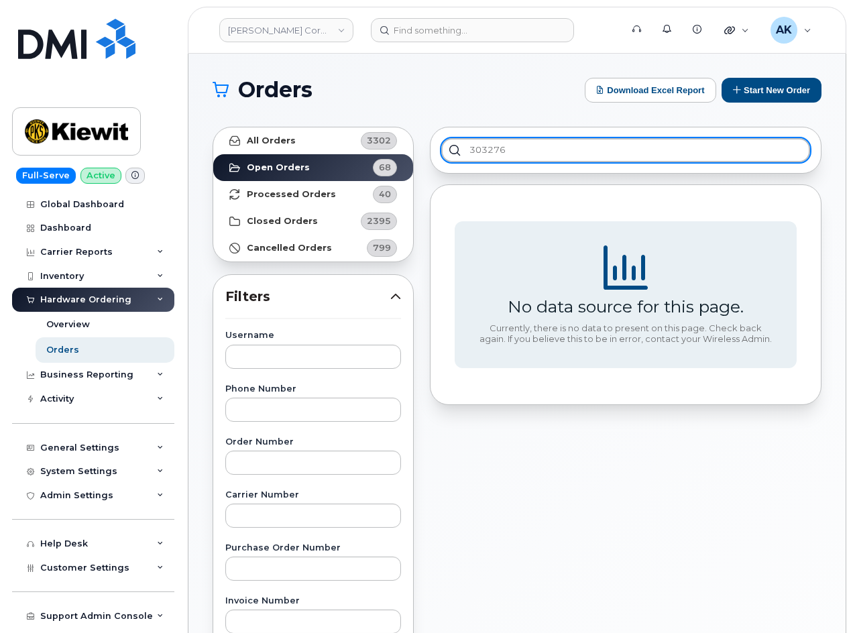
click at [584, 155] on input "303276" at bounding box center [625, 150] width 369 height 24
type input "303276"
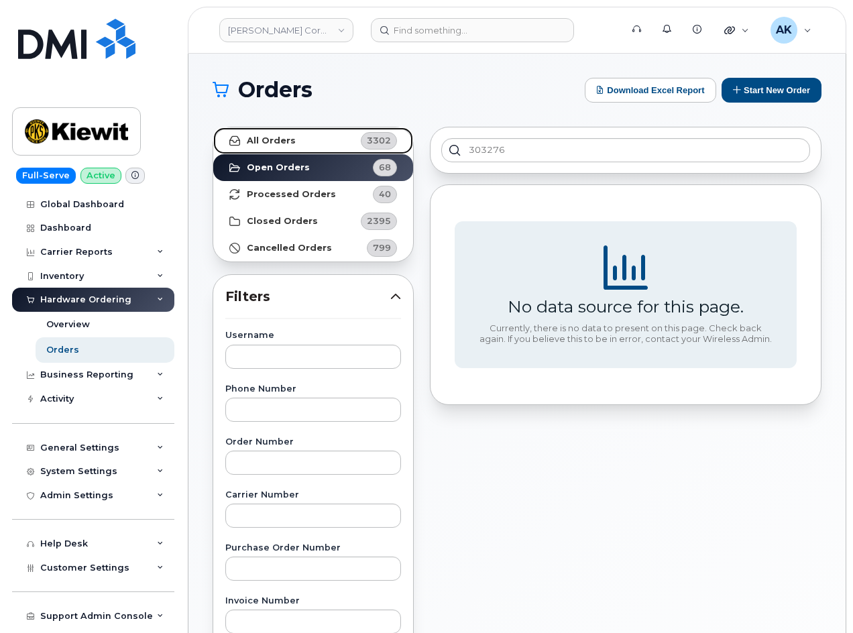
click at [305, 143] on link "All Orders 3302" at bounding box center [313, 140] width 200 height 27
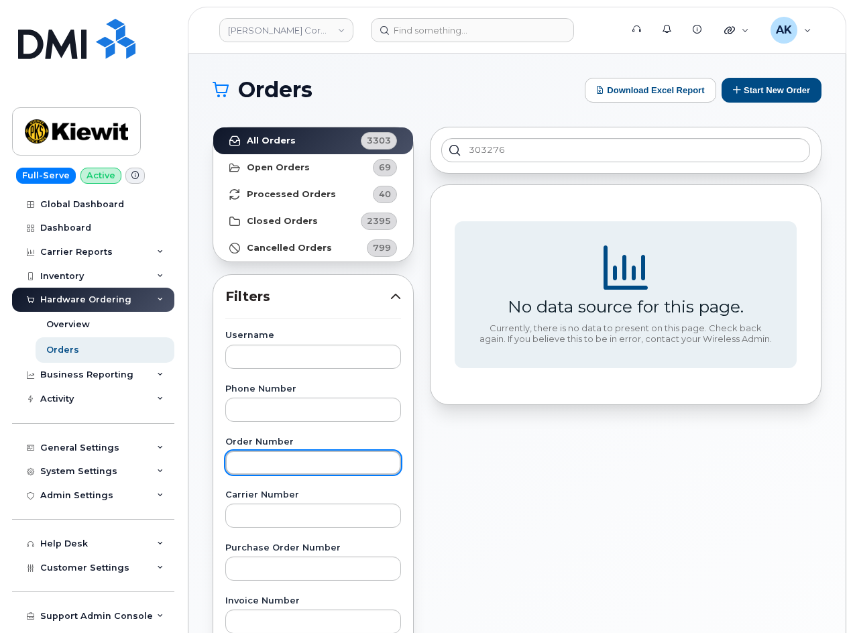
click at [274, 466] on input "text" at bounding box center [313, 462] width 176 height 24
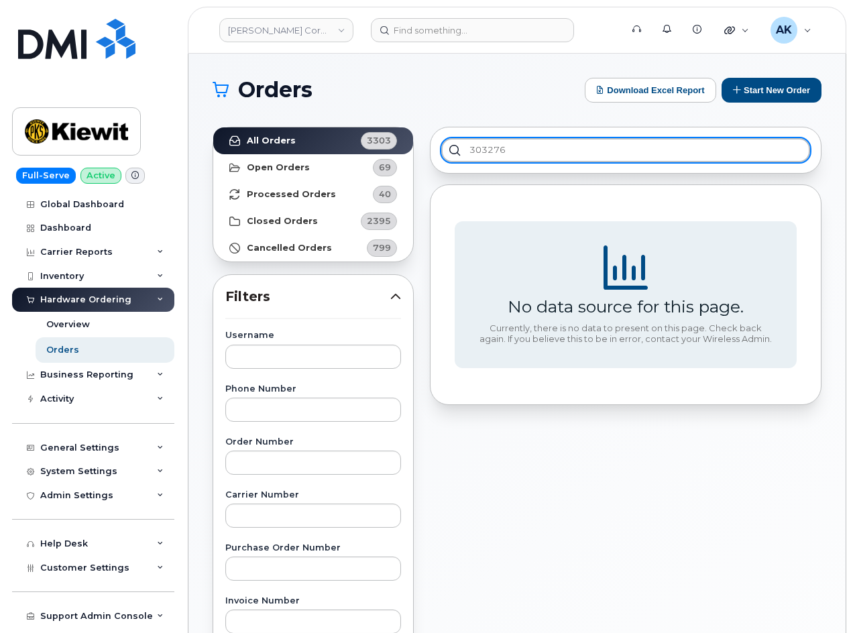
drag, startPoint x: 520, startPoint y: 155, endPoint x: 255, endPoint y: 134, distance: 265.6
click at [296, 133] on div "All Orders 3303 Open Orders 69 Processed Orders 40 Closed Orders 2395 Cancelled…" at bounding box center [516, 590] width 625 height 942
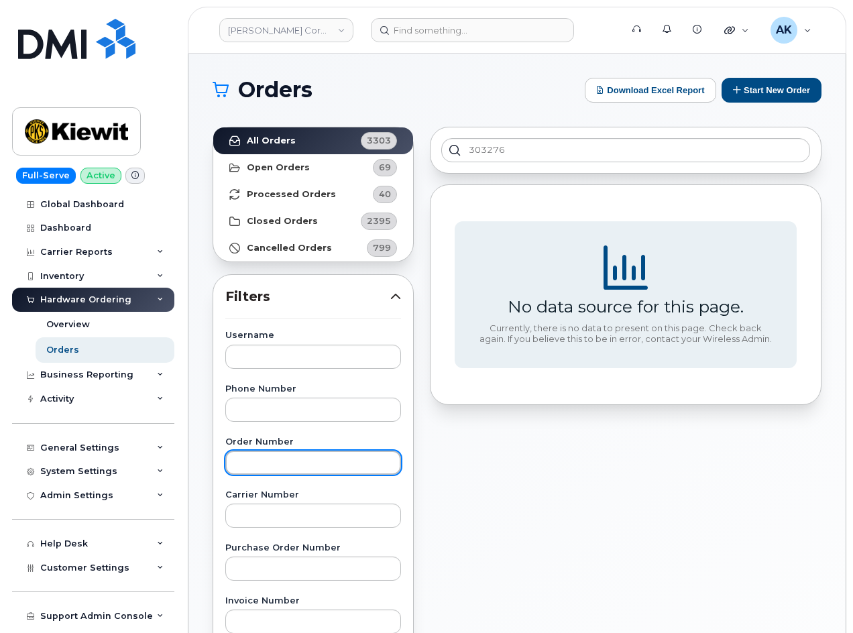
click at [288, 469] on input "text" at bounding box center [313, 462] width 176 height 24
paste input "303276"
type input "303276"
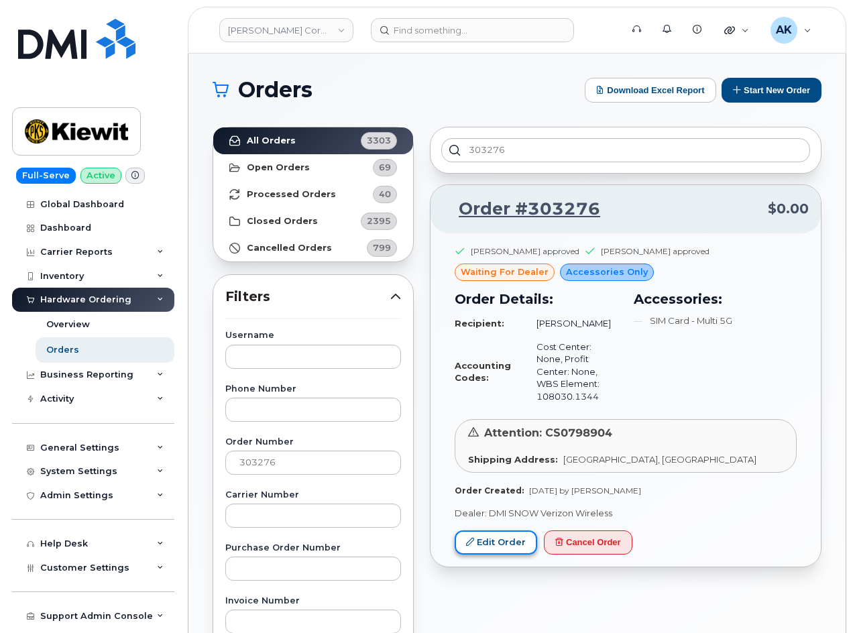
click at [507, 535] on link "Edit Order" at bounding box center [496, 542] width 82 height 25
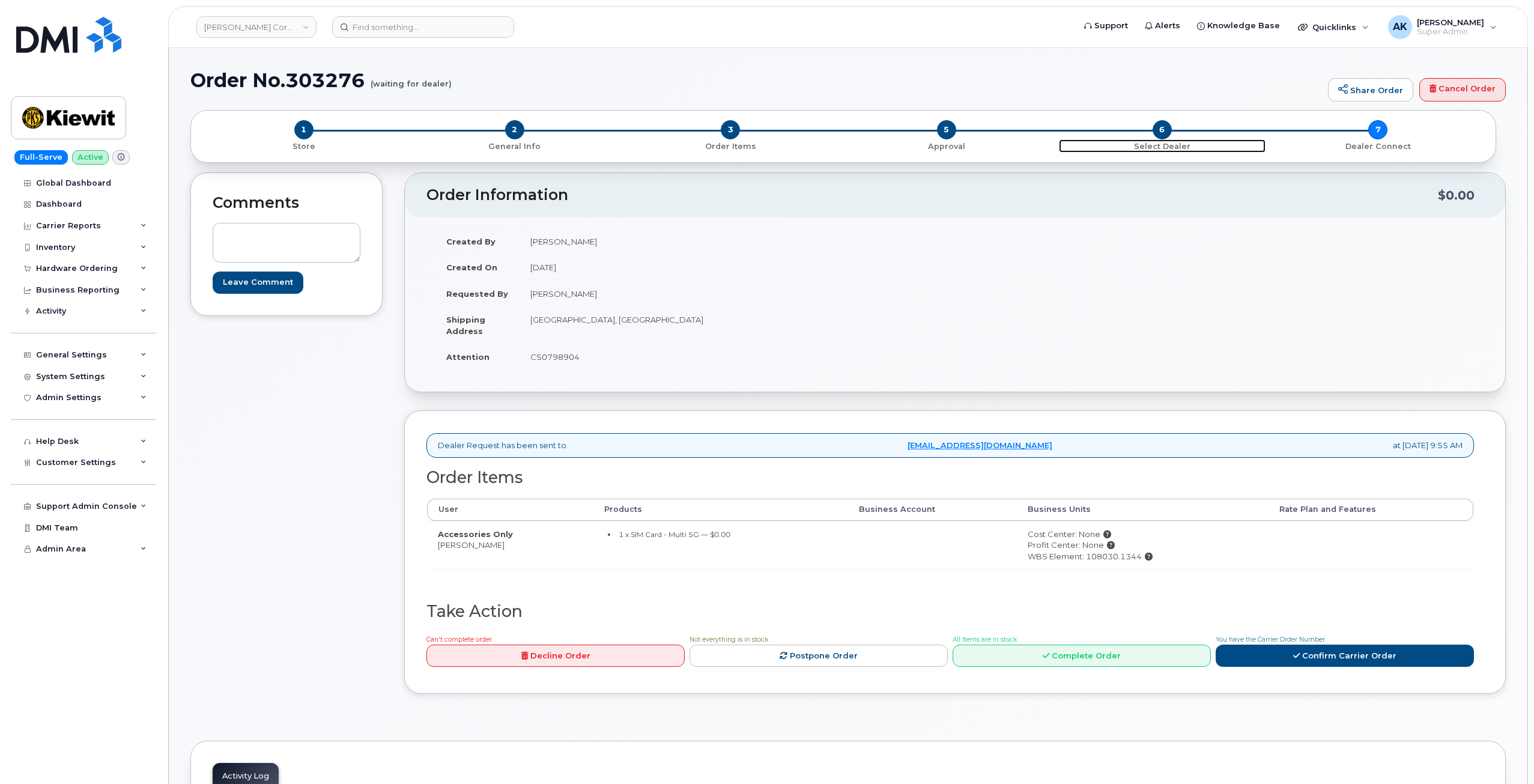
click at [763, 128] on span "6" at bounding box center [1161, 129] width 19 height 19
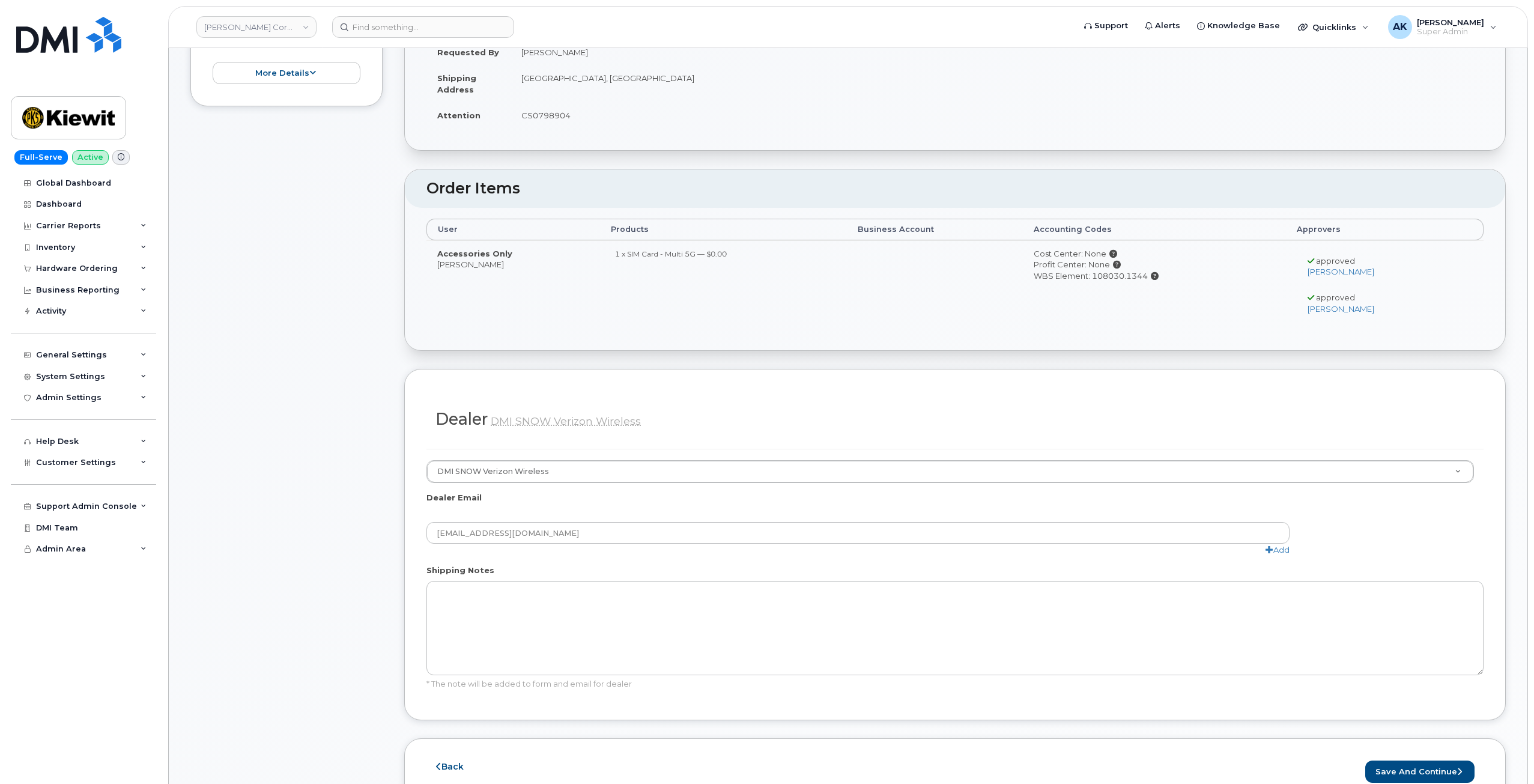
scroll to position [60, 0]
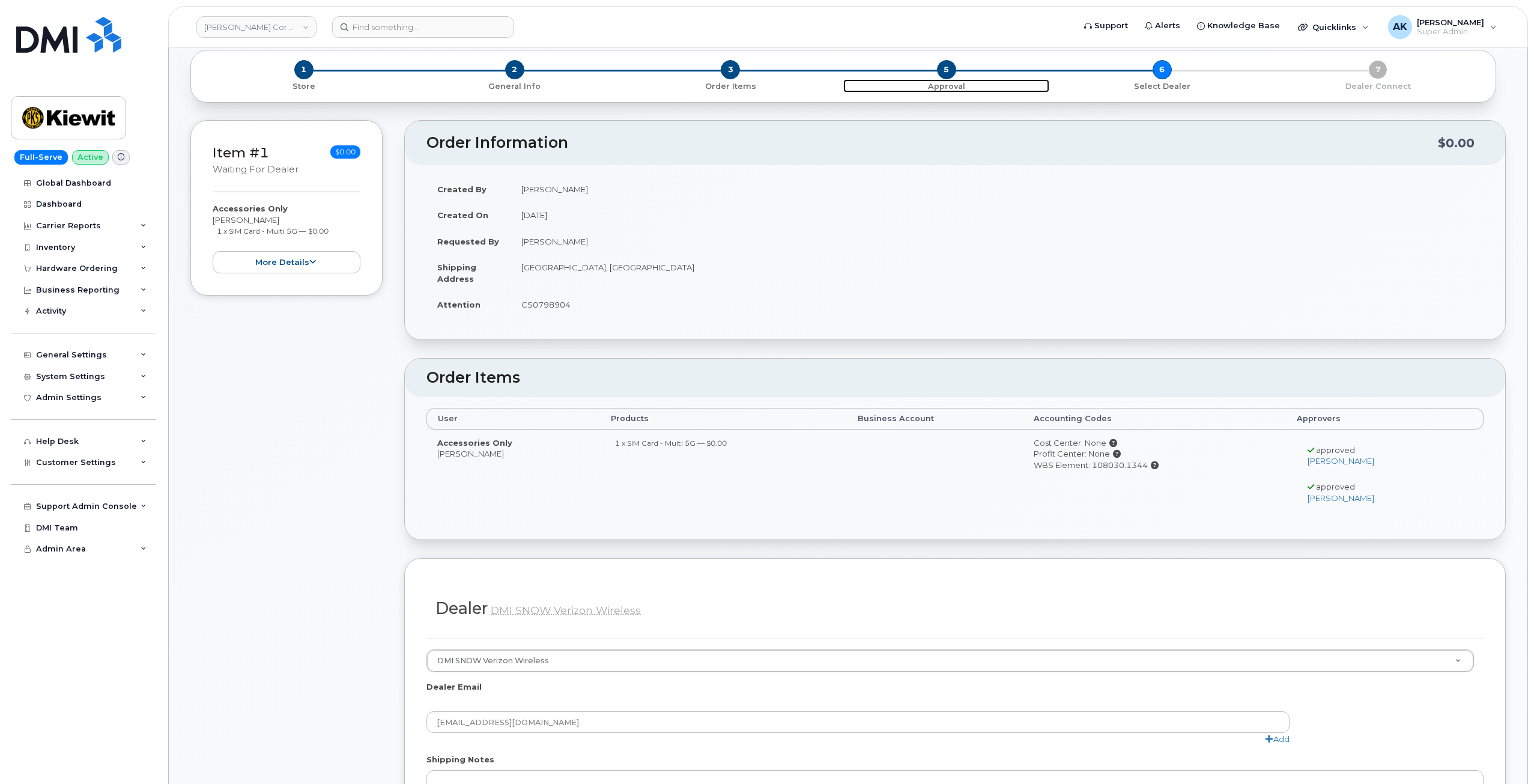
click at [944, 72] on span "5" at bounding box center [946, 69] width 19 height 19
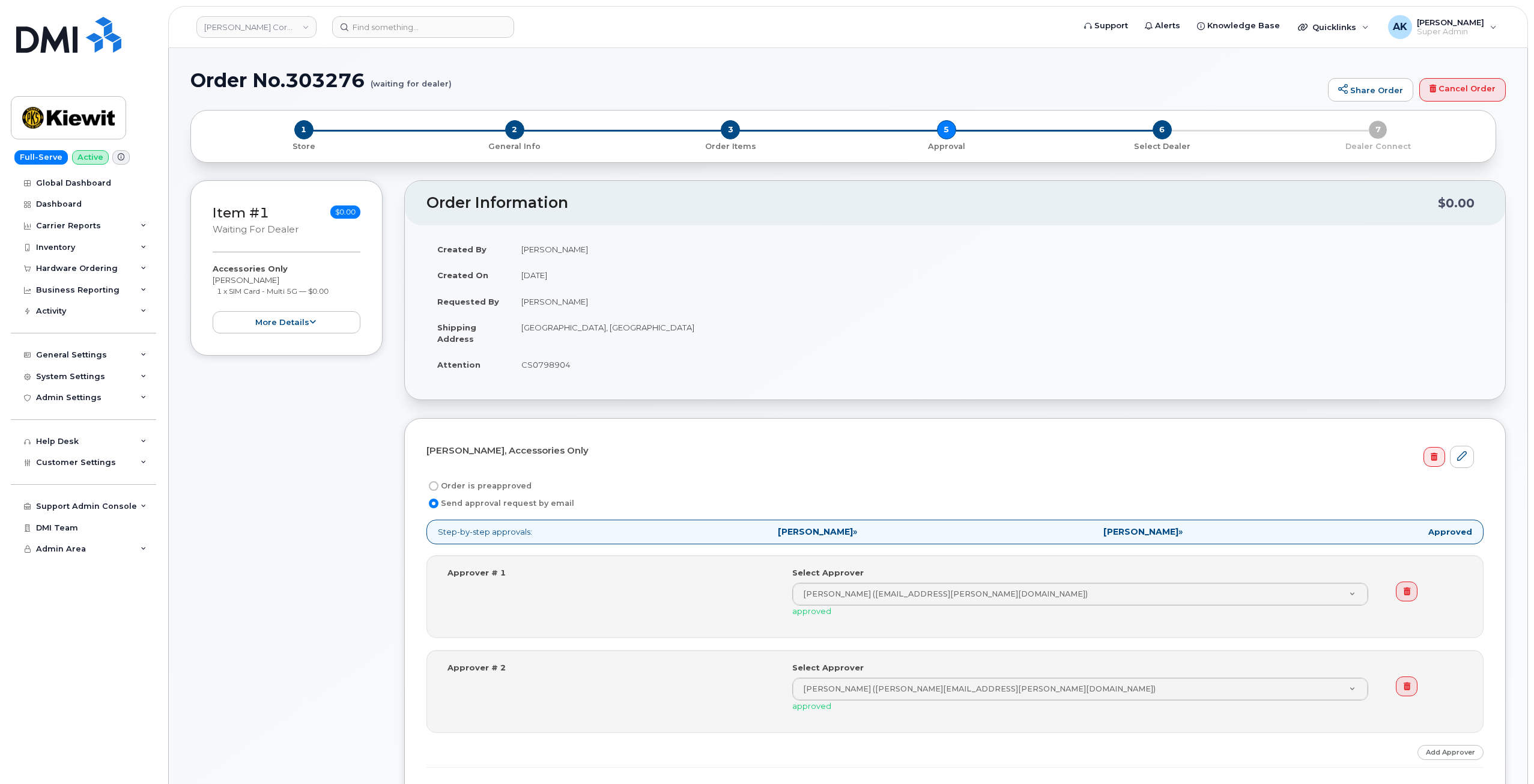
click at [943, 135] on div "1 Store 2 General Info 3 Order Items 5 Approval 6 Select Dealer 7 Dealer Connect" at bounding box center [843, 136] width 1286 height 32
click at [728, 131] on span "3" at bounding box center [729, 129] width 19 height 19
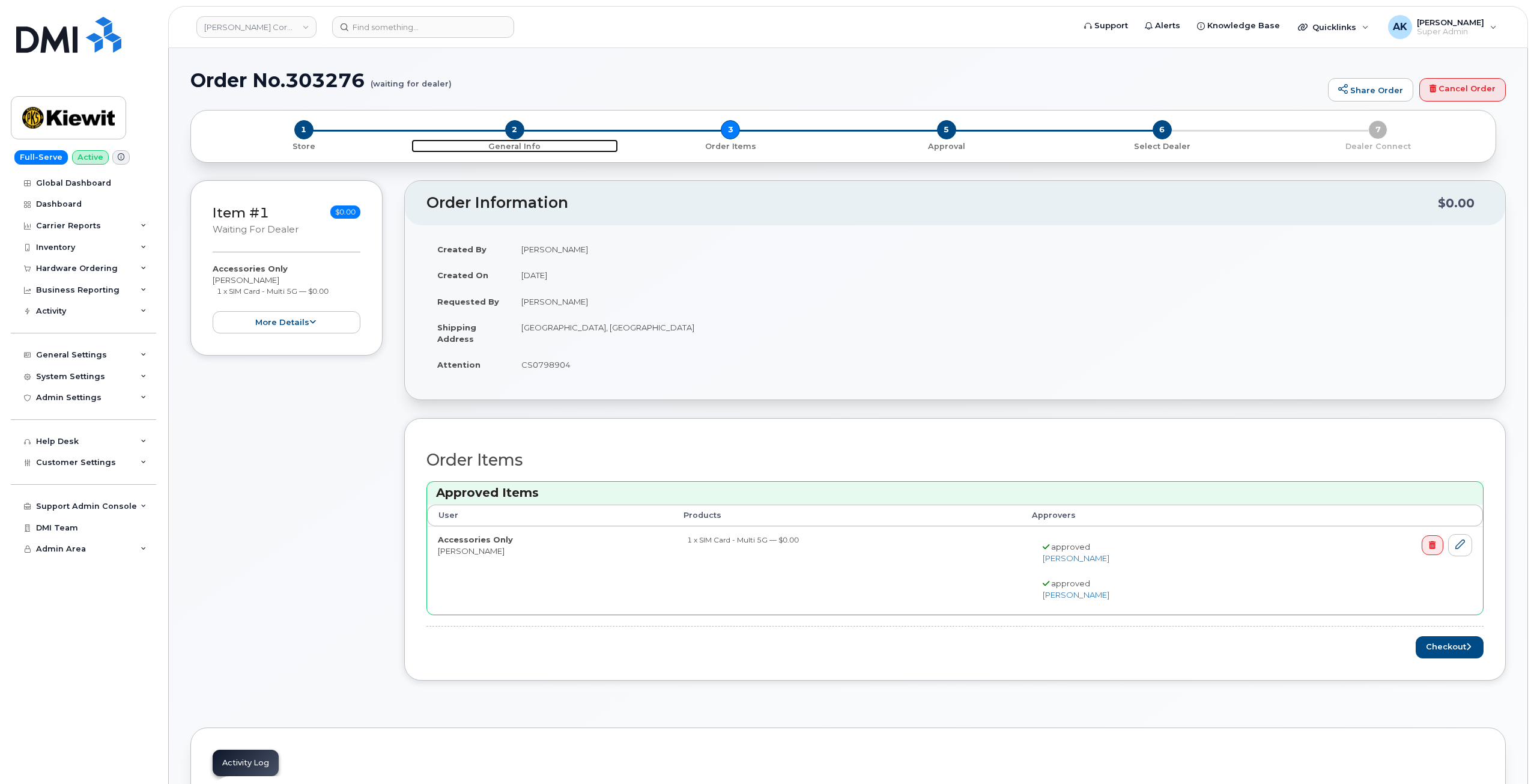
click at [515, 129] on span "2" at bounding box center [514, 129] width 19 height 19
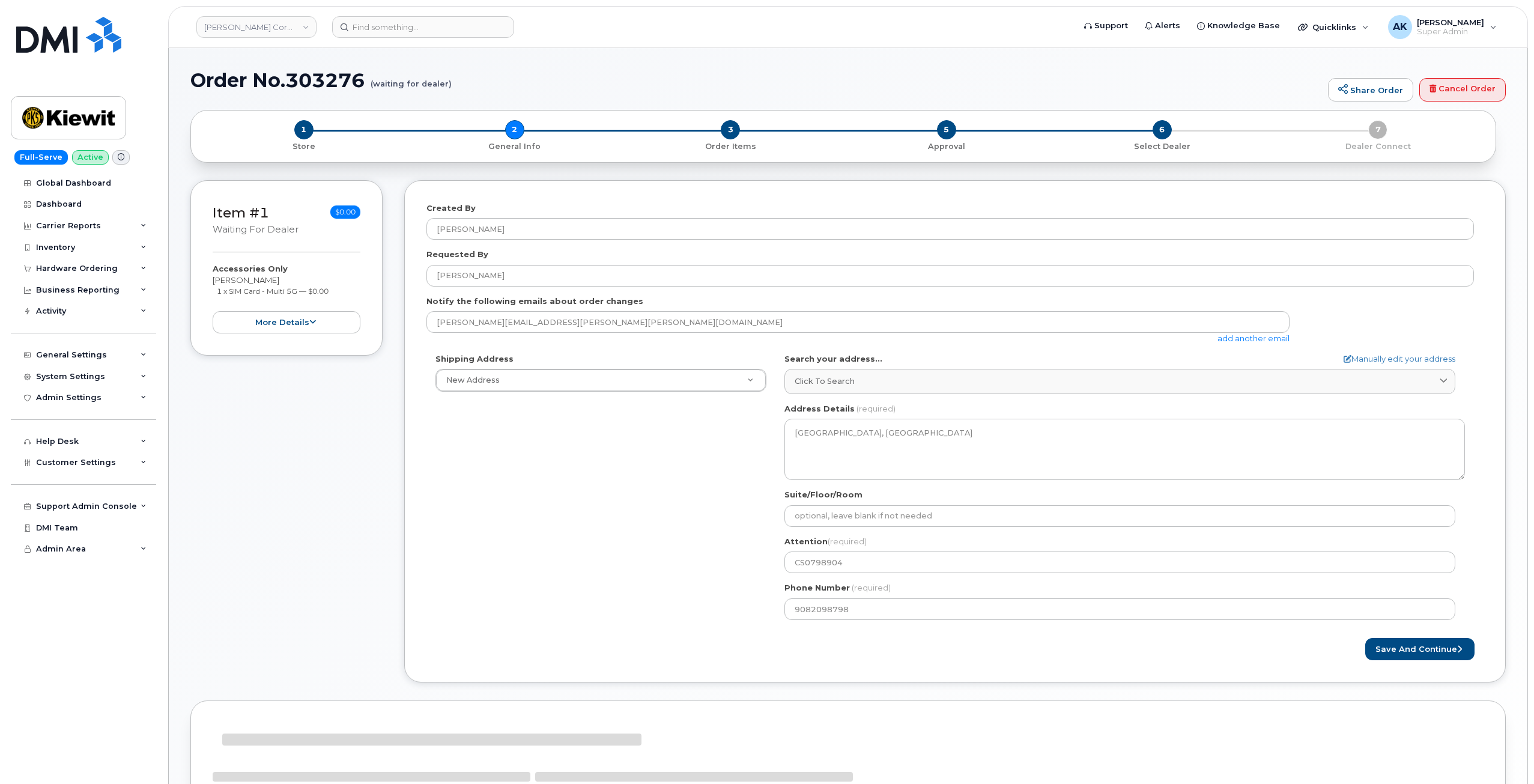
select select
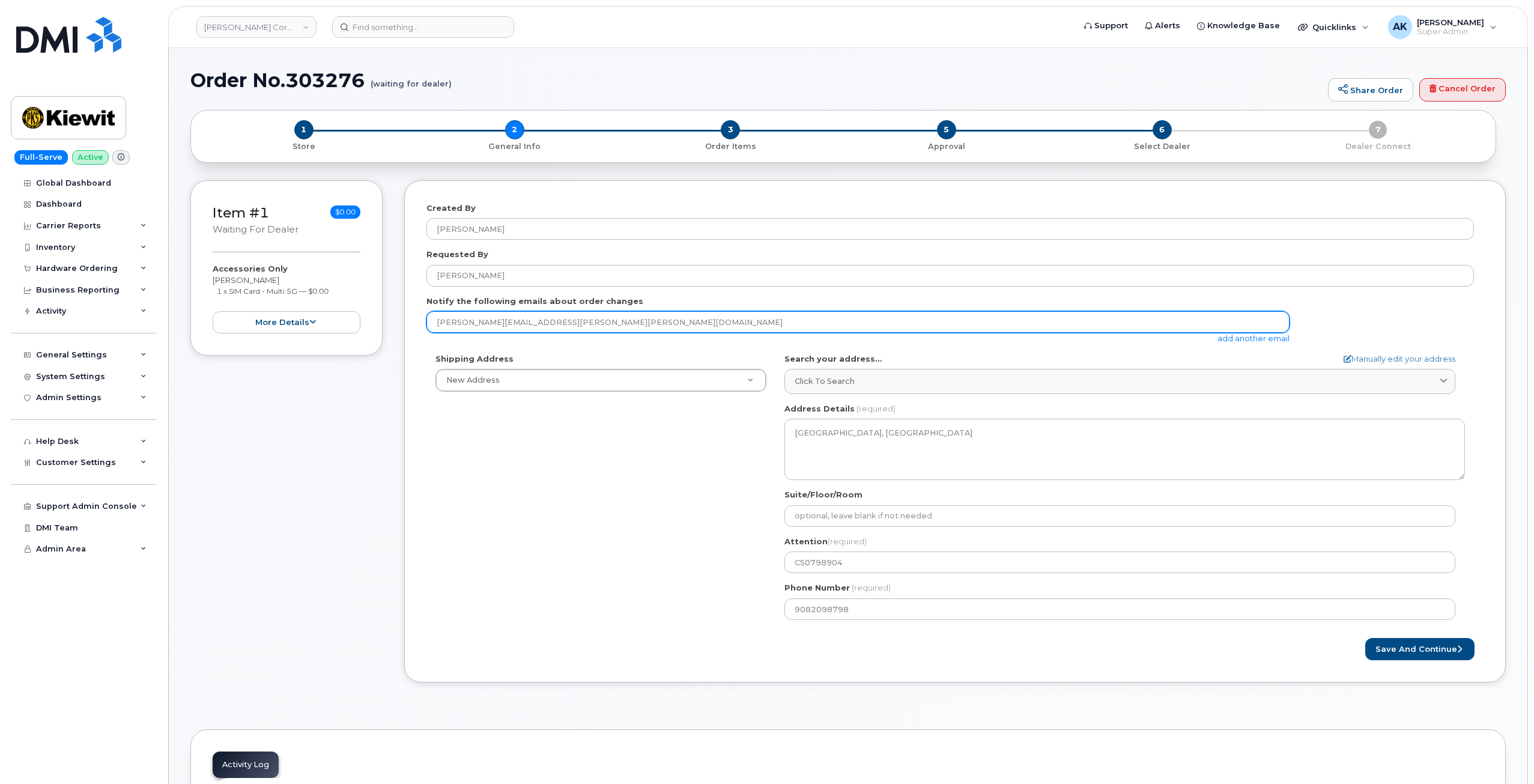
click at [499, 323] on input "[PERSON_NAME][EMAIL_ADDRESS][PERSON_NAME][PERSON_NAME][DOMAIN_NAME]" at bounding box center [857, 322] width 863 height 22
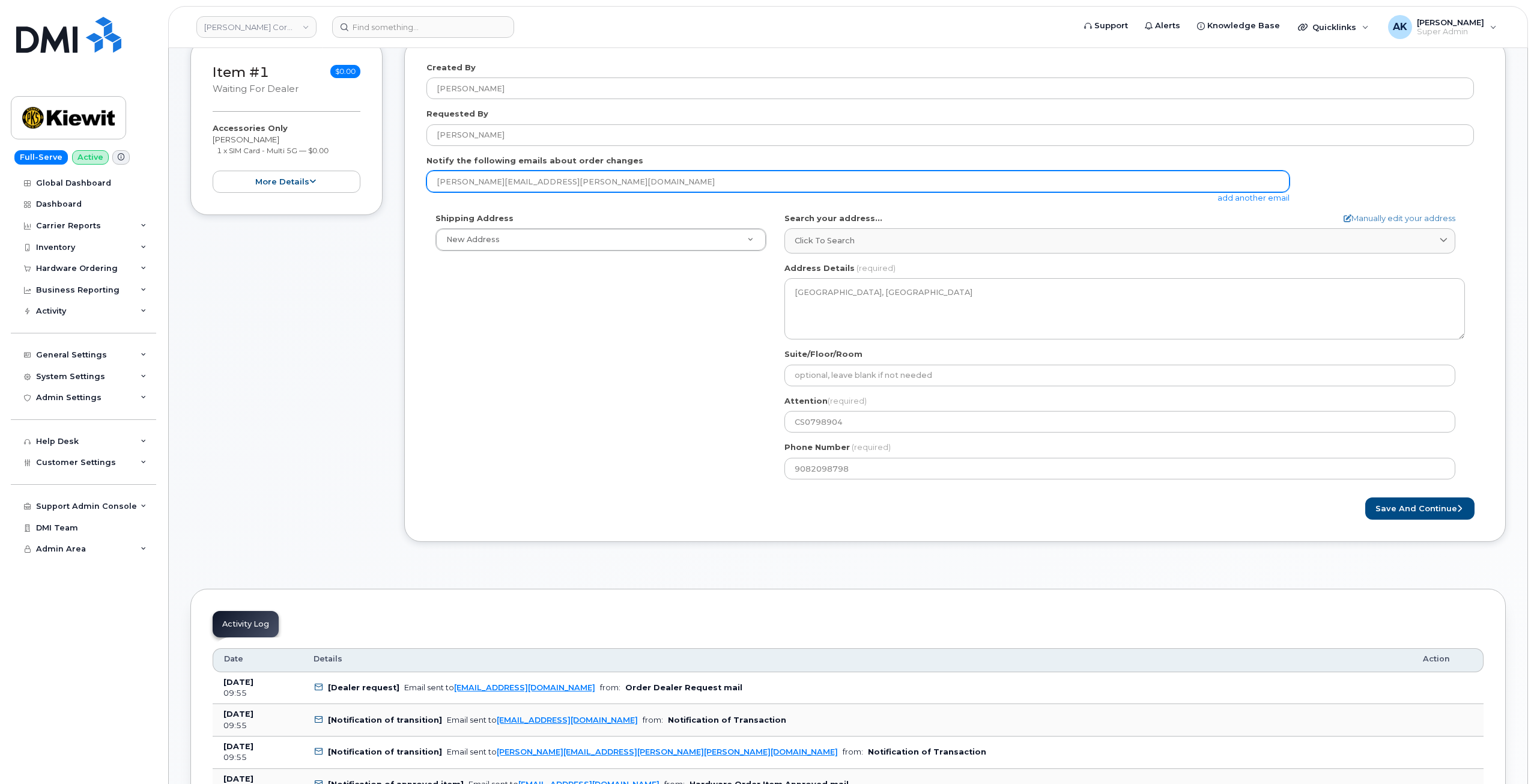
scroll to position [120, 0]
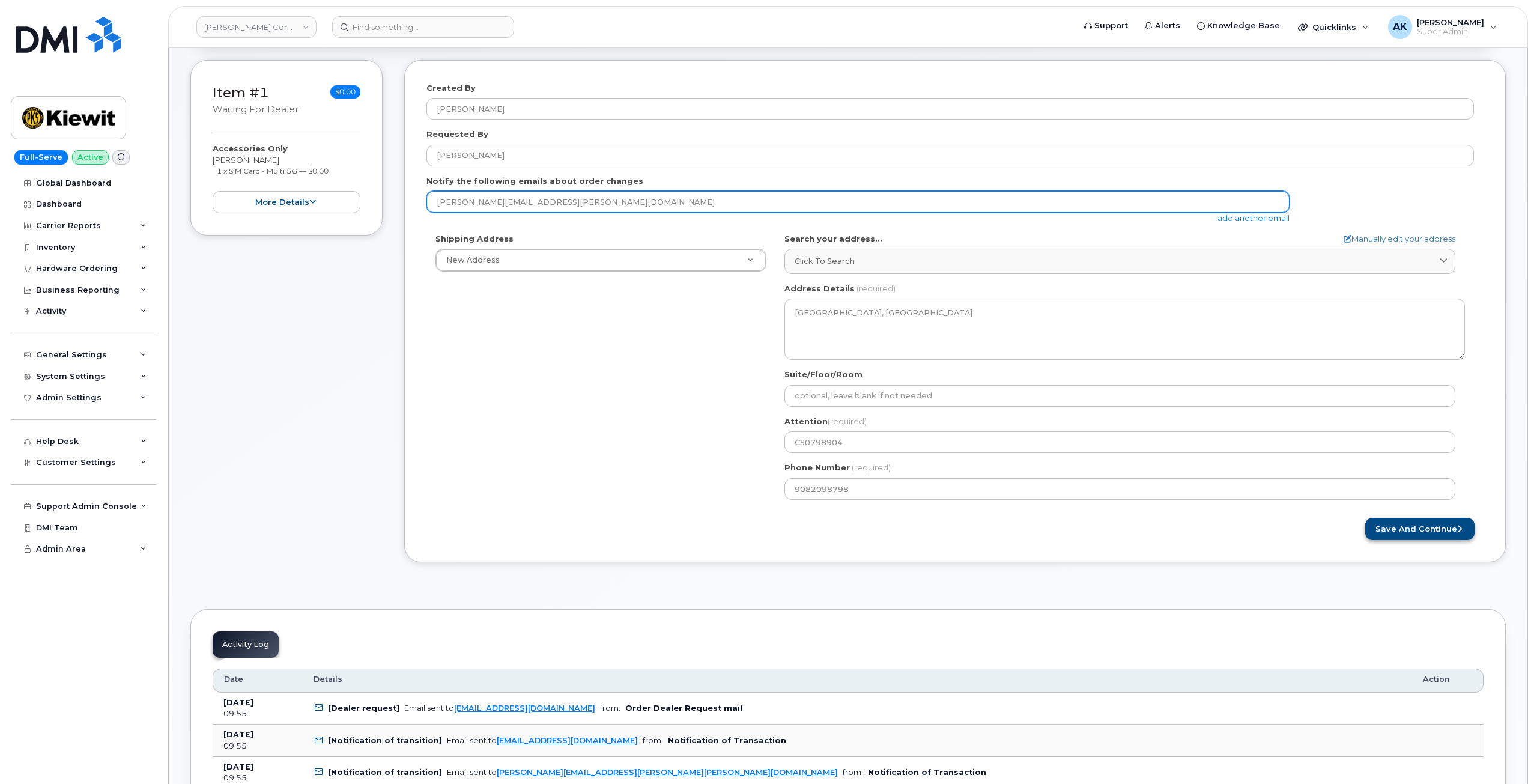
type input "[PERSON_NAME][EMAIL_ADDRESS][PERSON_NAME][DOMAIN_NAME]"
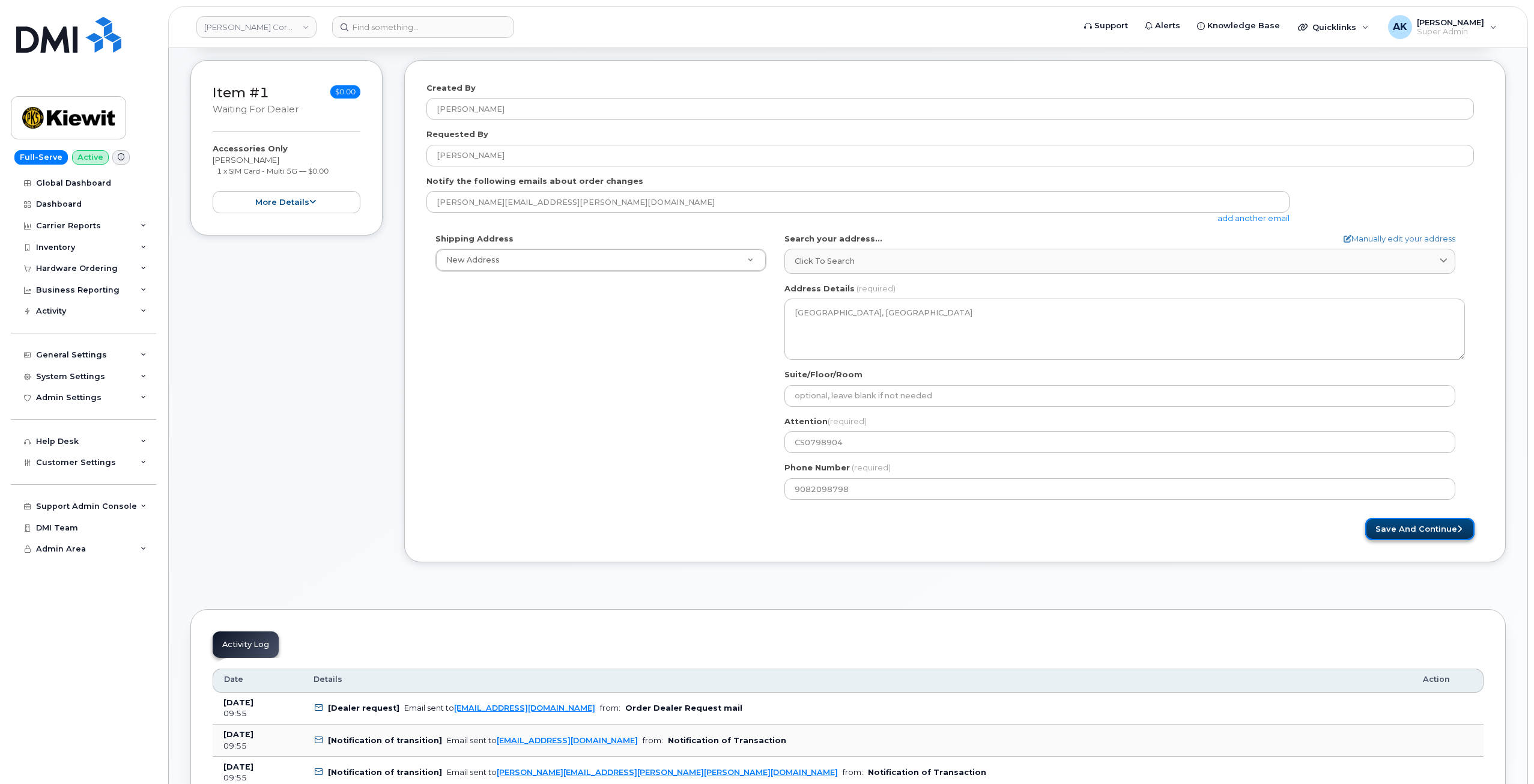
click at [1389, 533] on button "Save and Continue" at bounding box center [1420, 529] width 109 height 22
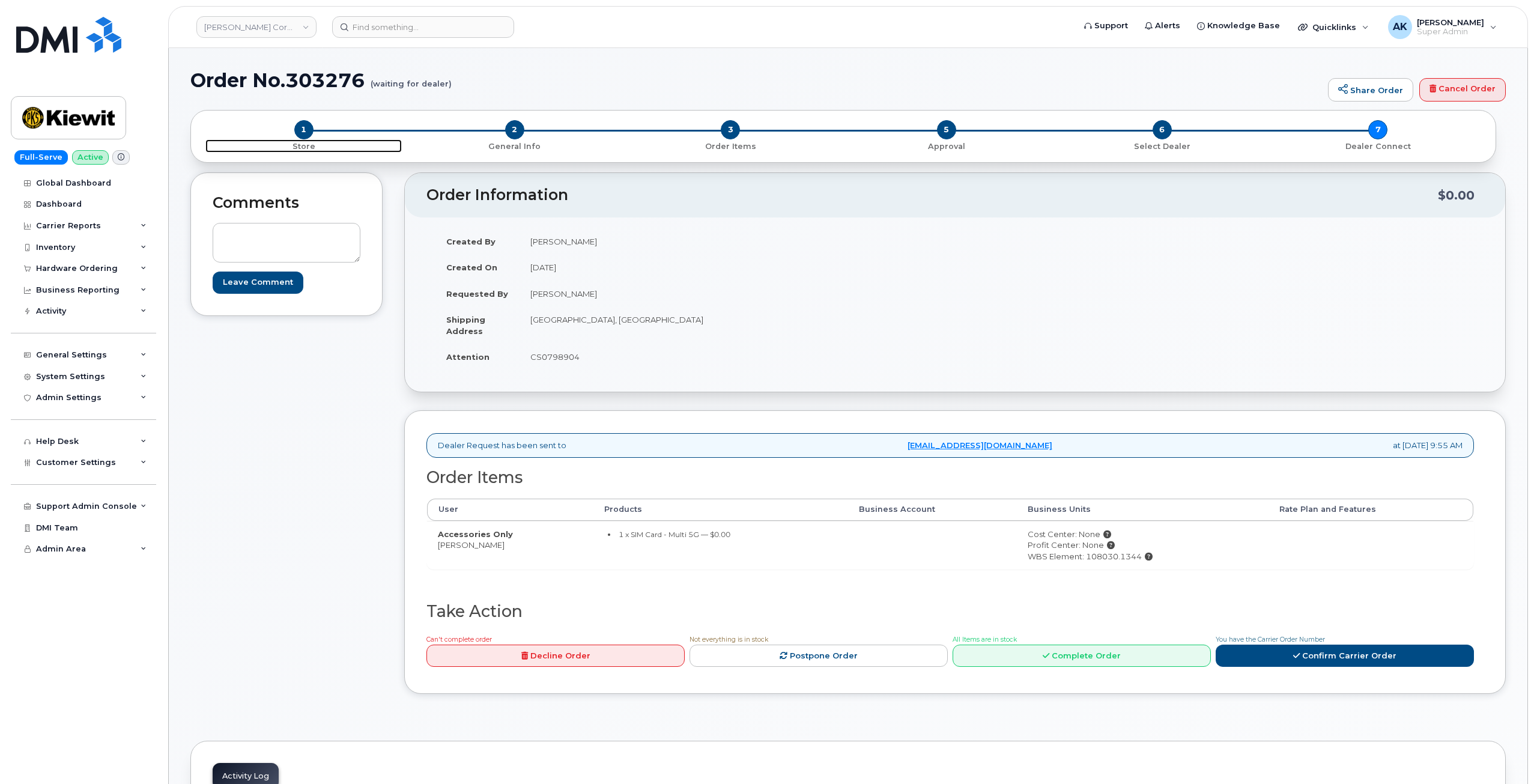
click at [298, 135] on span "1" at bounding box center [303, 129] width 19 height 19
click at [1080, 560] on div "WBS Element: 108030.1344" at bounding box center [1142, 556] width 230 height 12
click at [1080, 556] on div "WBS Element: 108030.1344" at bounding box center [1142, 556] width 230 height 12
click at [1078, 555] on div "WBS Element: 108030.1344" at bounding box center [1142, 556] width 230 height 12
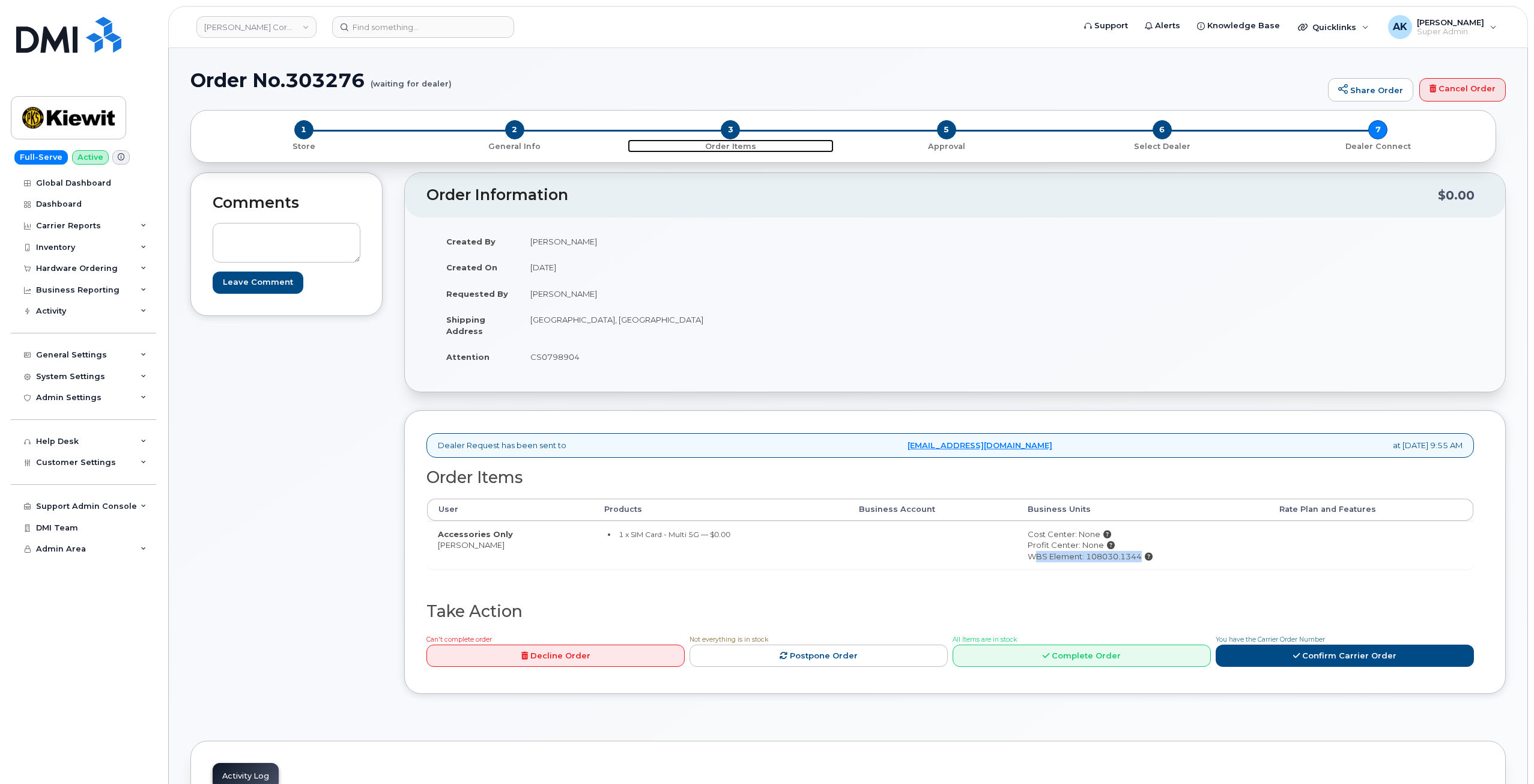
click at [728, 134] on span "3" at bounding box center [729, 129] width 19 height 19
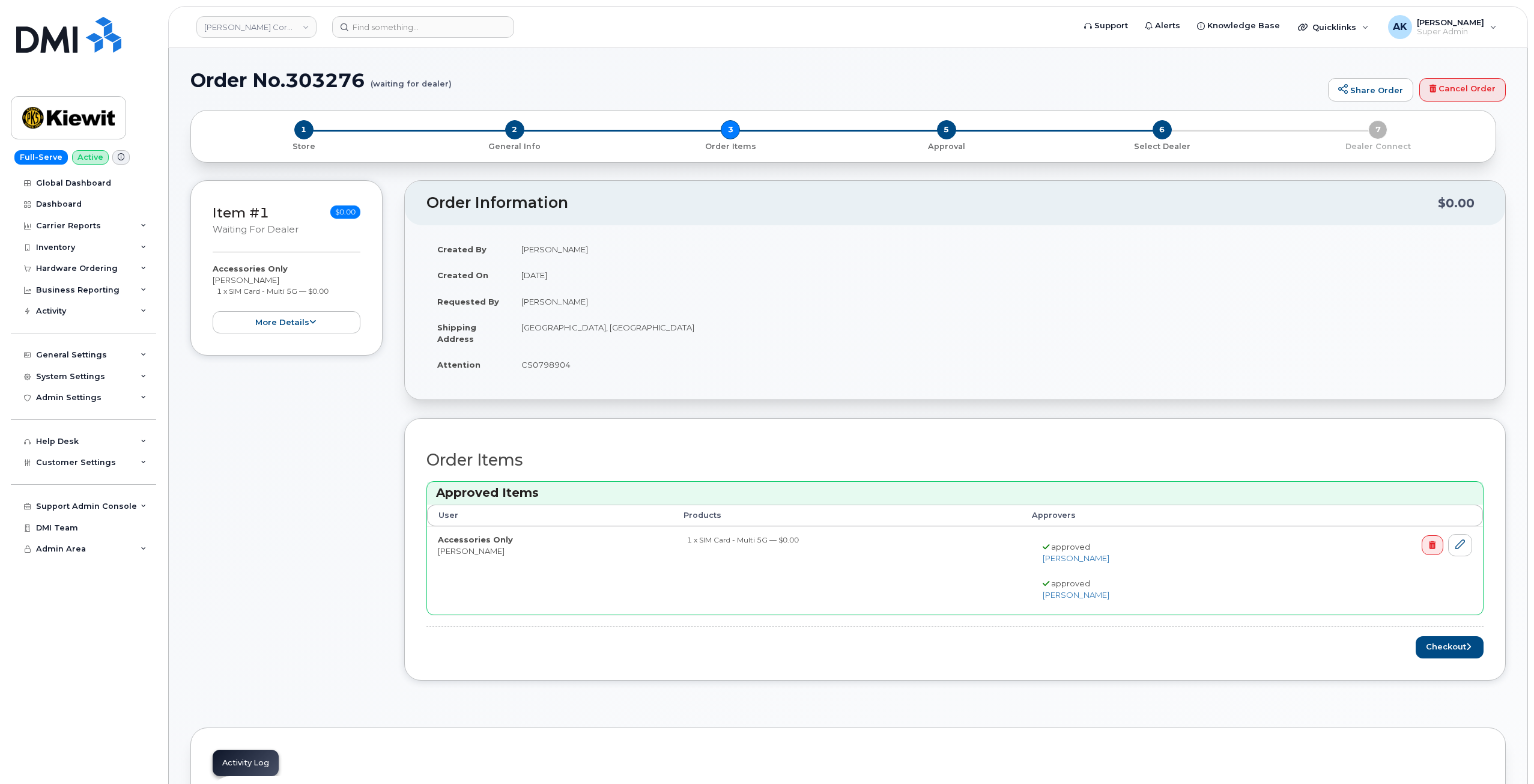
click at [633, 347] on td "[GEOGRAPHIC_DATA], [GEOGRAPHIC_DATA]" at bounding box center [997, 333] width 973 height 38
drag, startPoint x: 531, startPoint y: 279, endPoint x: 600, endPoint y: 273, distance: 69.3
click at [600, 273] on td "[DATE]" at bounding box center [997, 274] width 973 height 26
click at [625, 314] on td "[PERSON_NAME]" at bounding box center [997, 301] width 973 height 26
click at [582, 302] on td "[PERSON_NAME]" at bounding box center [997, 301] width 973 height 26
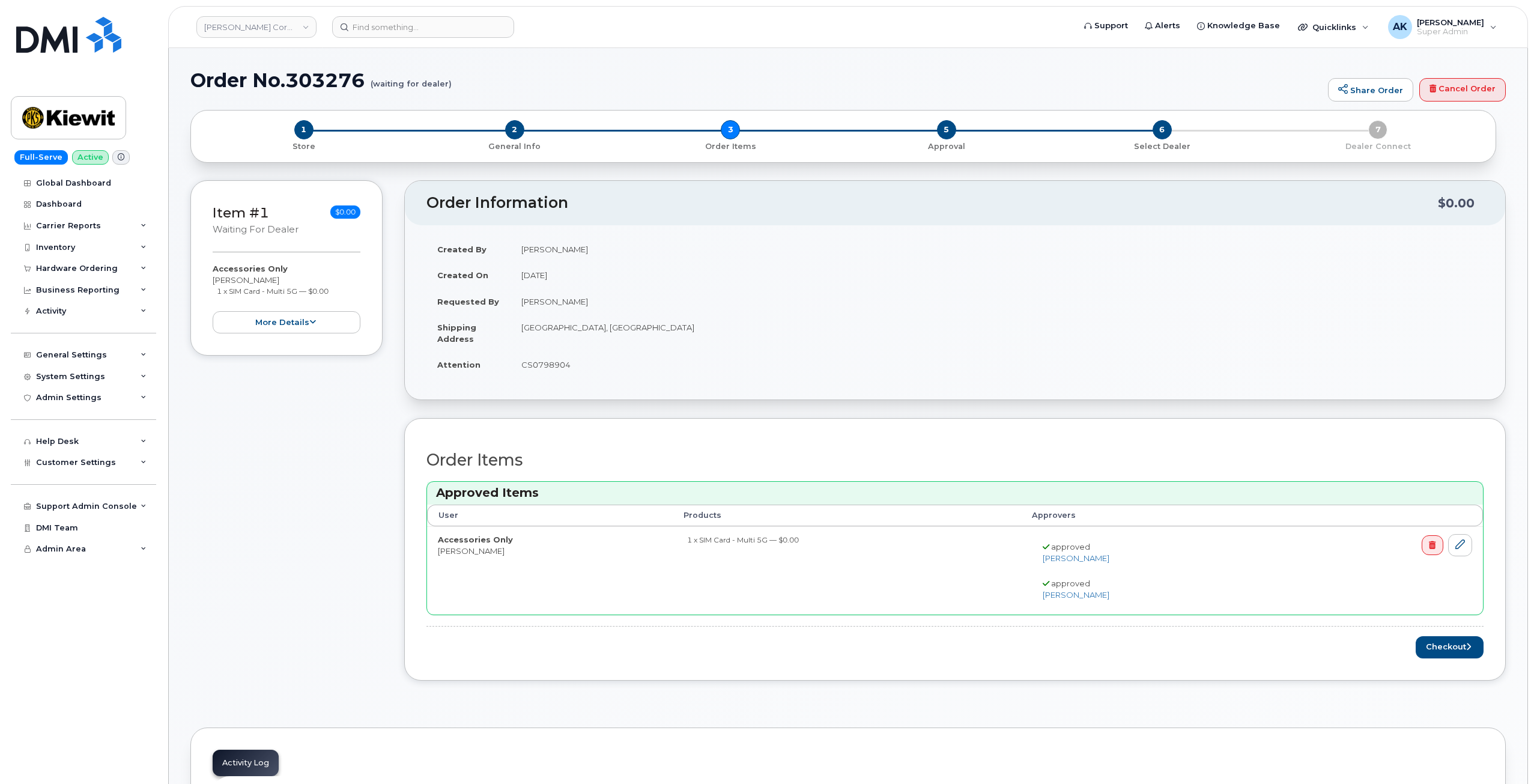
click at [583, 300] on td "[PERSON_NAME]" at bounding box center [997, 301] width 973 height 26
click at [550, 311] on td "[PERSON_NAME]" at bounding box center [997, 301] width 973 height 26
click at [552, 311] on td "[PERSON_NAME]" at bounding box center [997, 301] width 973 height 26
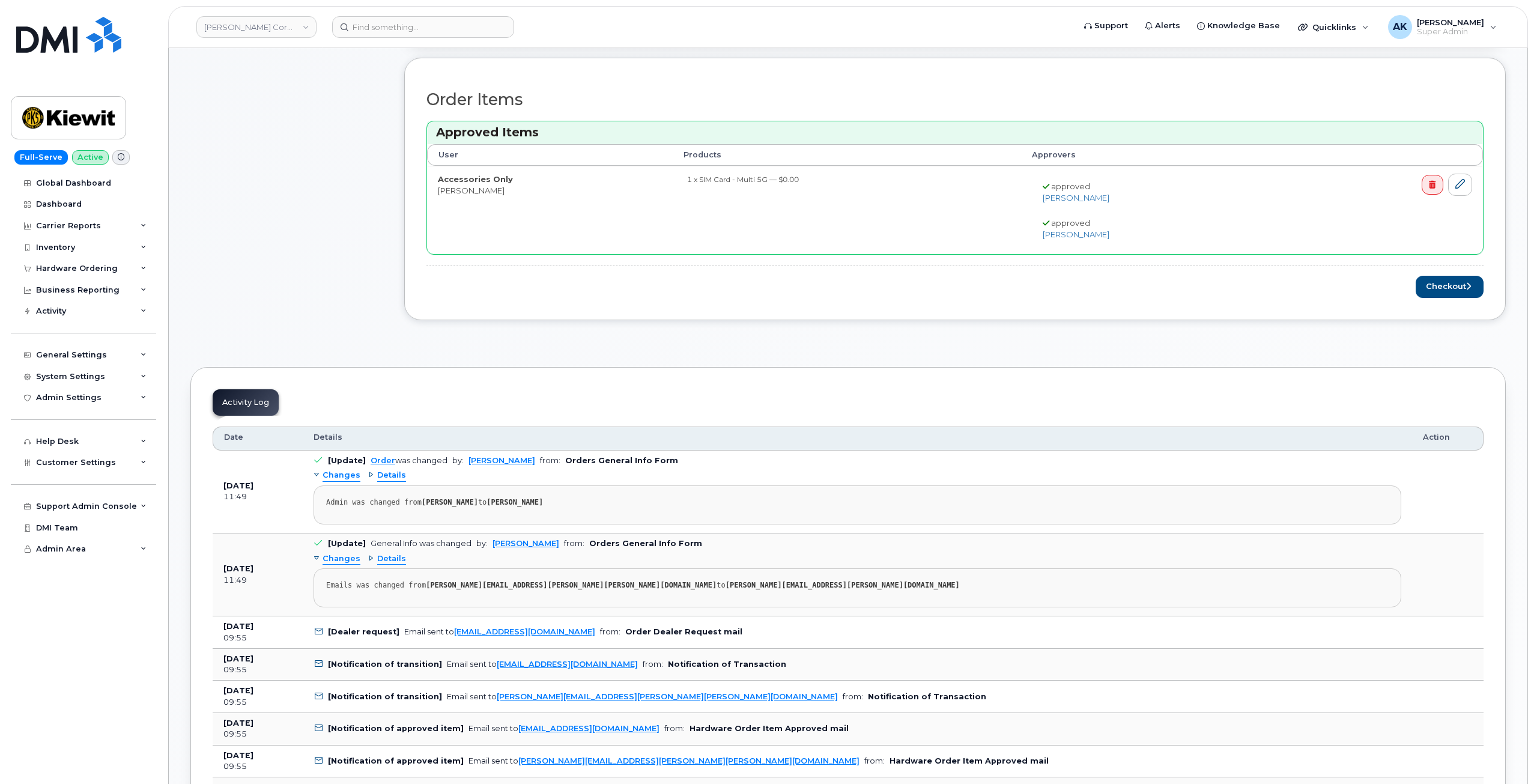
scroll to position [60, 0]
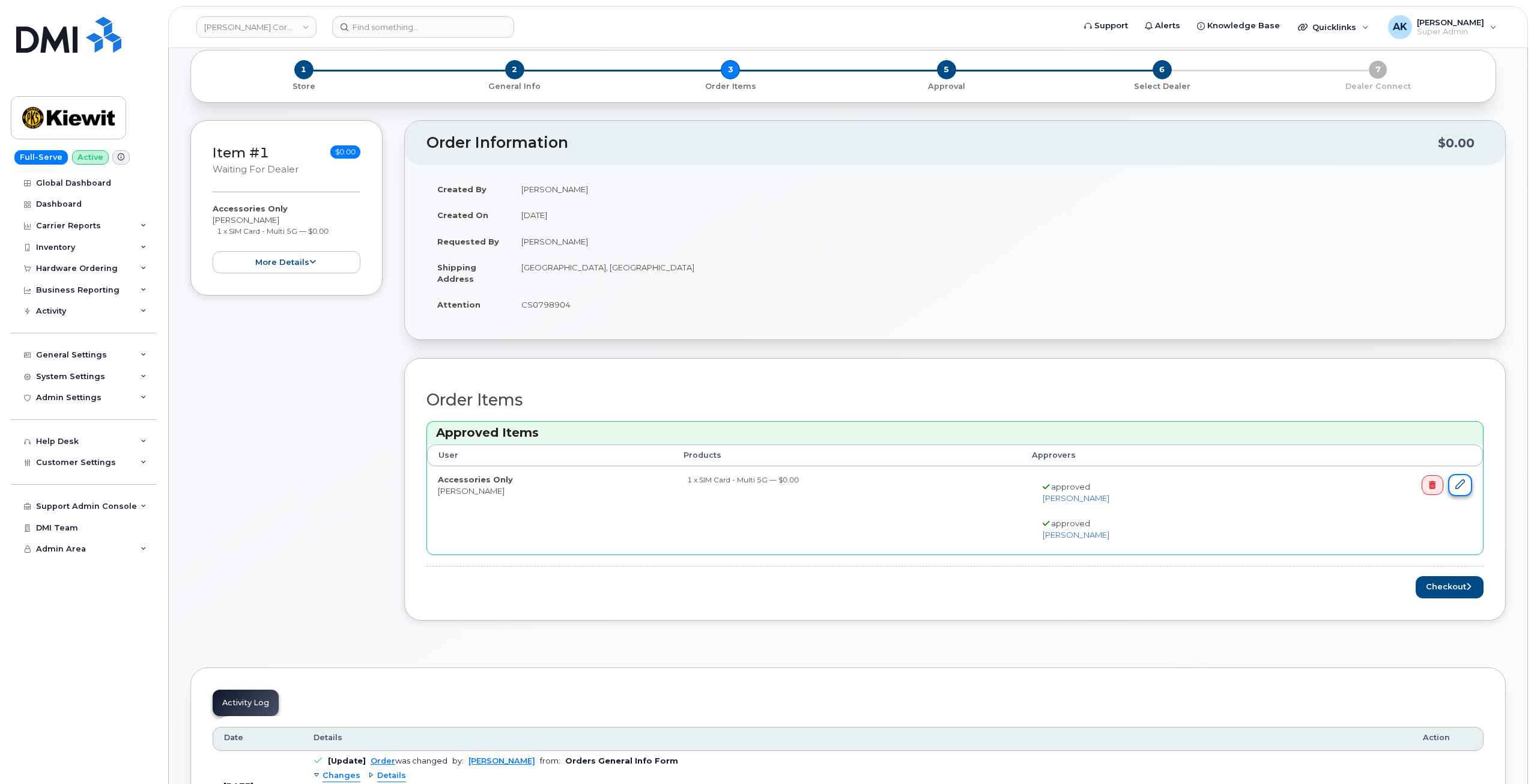
click at [1469, 487] on link at bounding box center [1460, 485] width 24 height 22
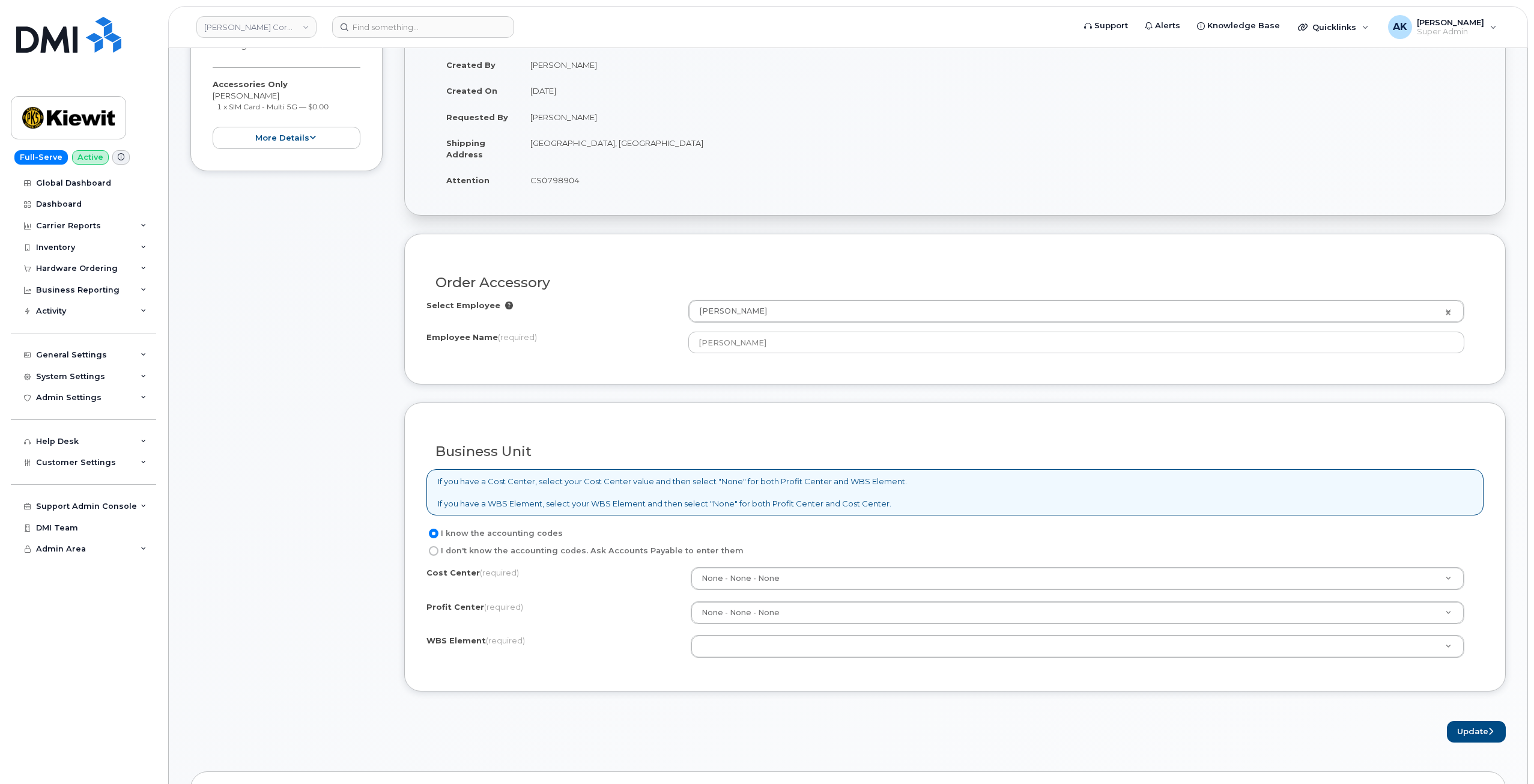
scroll to position [180, 0]
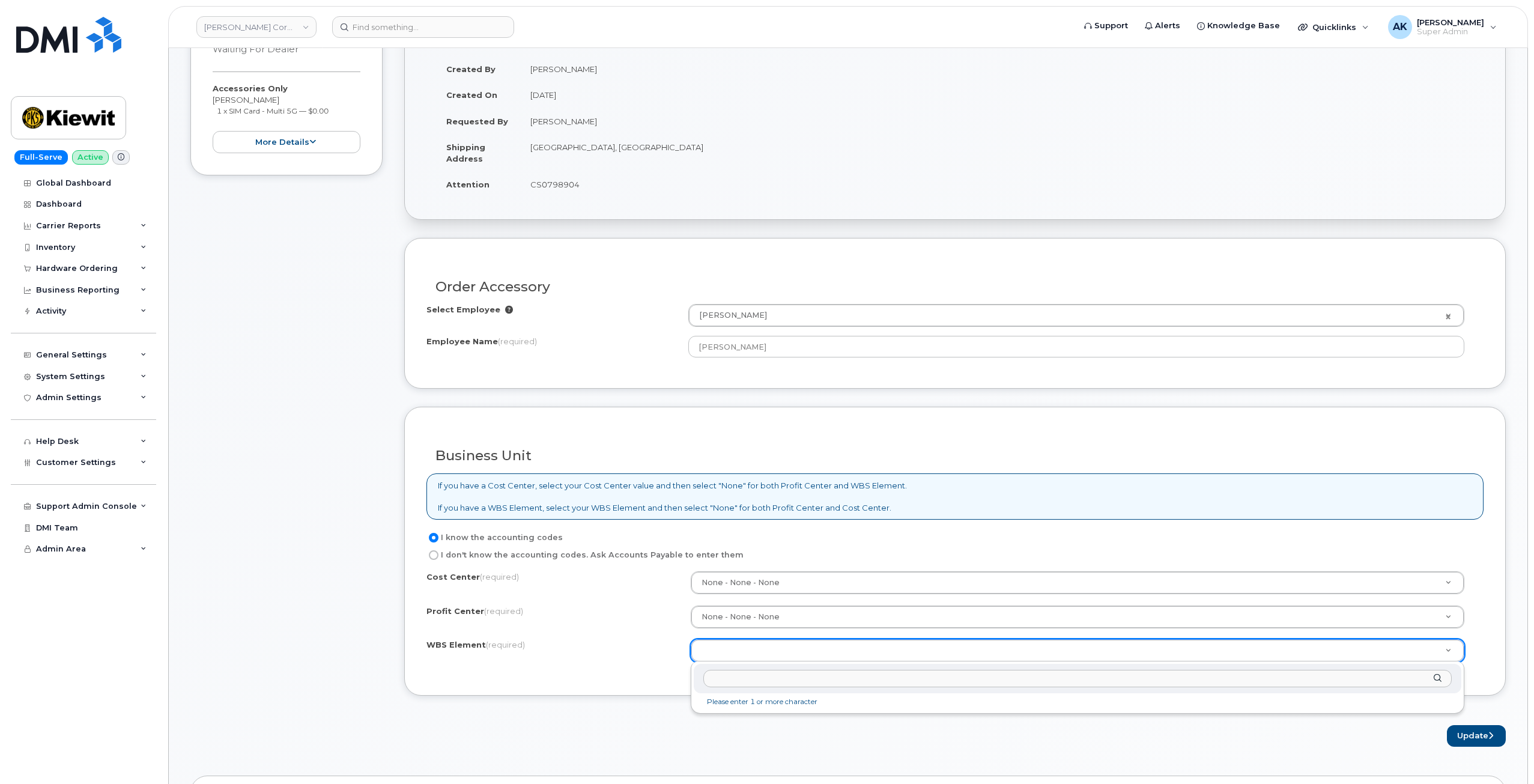
click at [766, 679] on input "text" at bounding box center [1077, 677] width 748 height 17
paste input "108030.1008"
type input "108030.1008"
click at [790, 680] on input "108030.1008" at bounding box center [1077, 677] width 748 height 17
drag, startPoint x: 790, startPoint y: 680, endPoint x: 783, endPoint y: 679, distance: 7.1
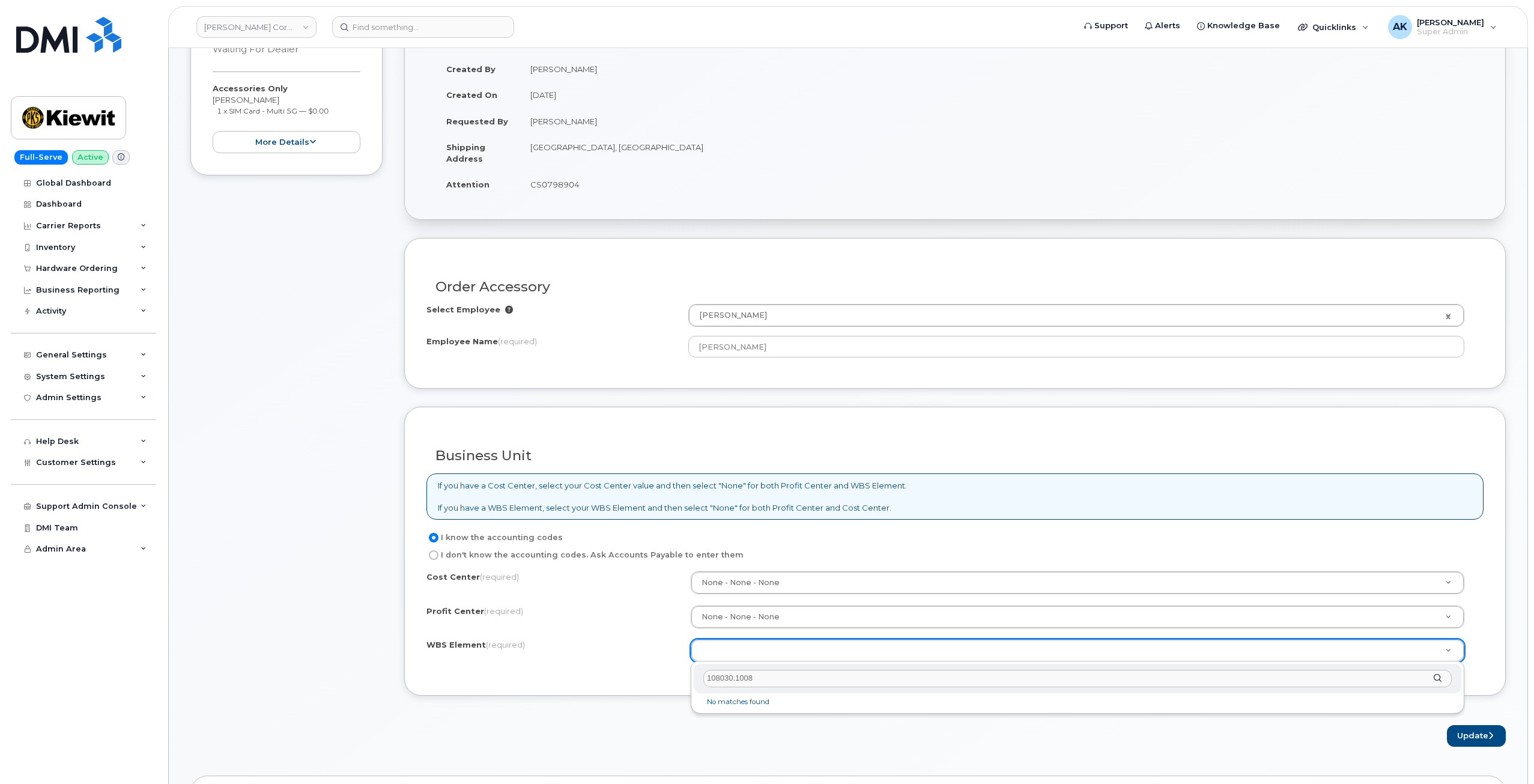
click at [783, 679] on input "108030.1008" at bounding box center [1077, 677] width 748 height 17
click at [623, 633] on div "Cost Center (required) None - None - None None Profit Center (required) None - …" at bounding box center [955, 623] width 1057 height 102
click at [644, 653] on div "WBS Element (required)" at bounding box center [558, 647] width 264 height 16
click at [745, 679] on input "text" at bounding box center [1077, 677] width 748 height 17
drag, startPoint x: 662, startPoint y: 635, endPoint x: 669, endPoint y: 634, distance: 7.1
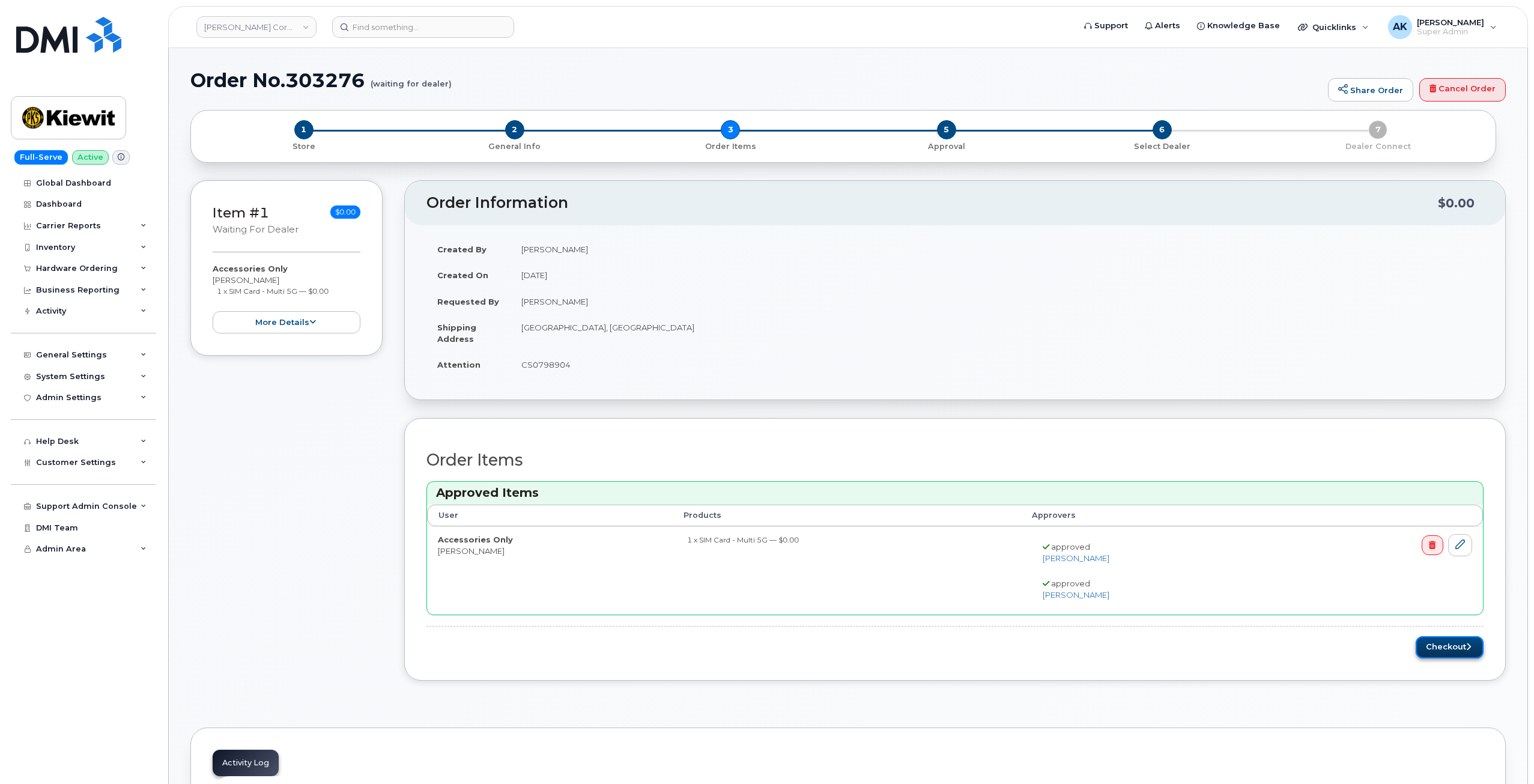
click at [1436, 652] on button "Checkout" at bounding box center [1450, 647] width 68 height 22
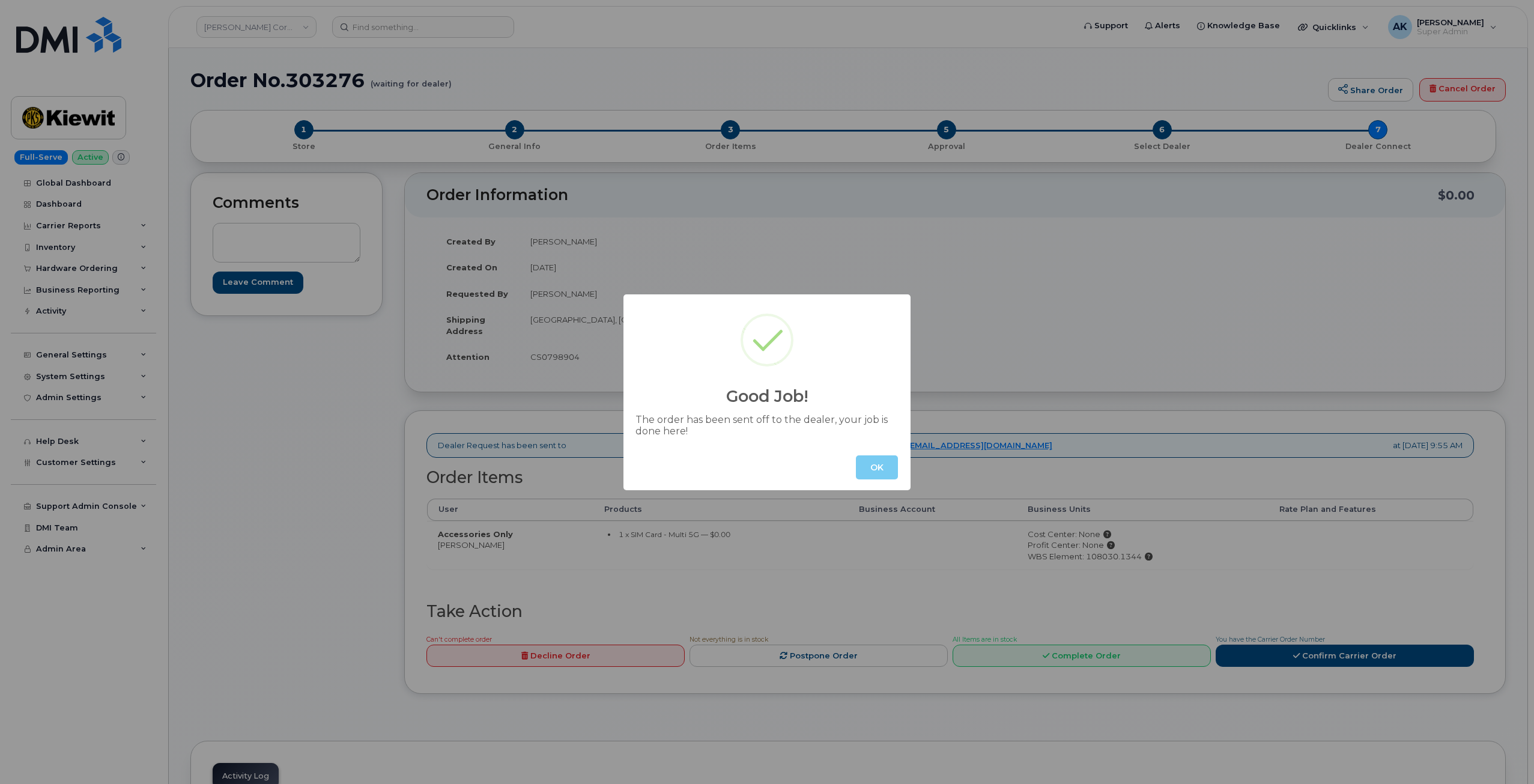
click at [870, 468] on button "OK" at bounding box center [876, 467] width 42 height 24
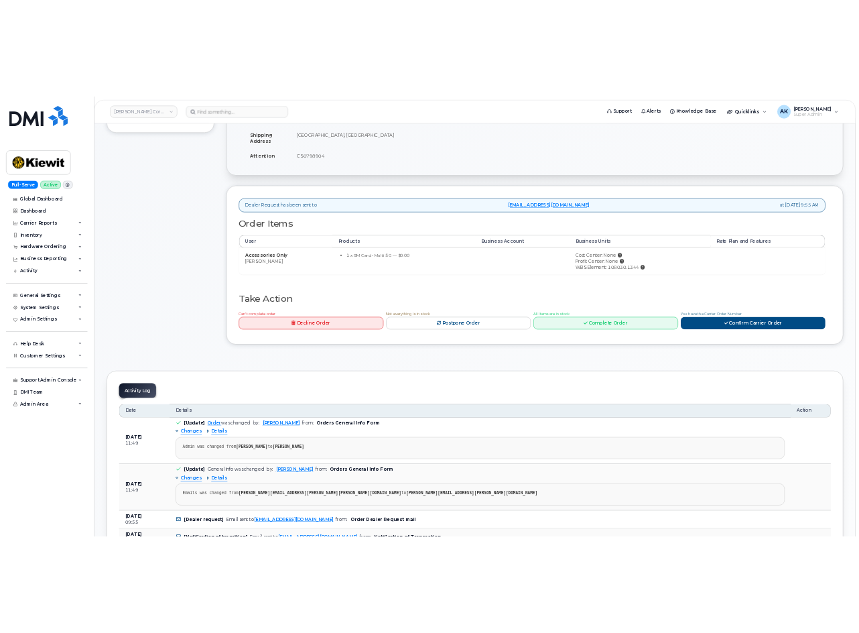
scroll to position [268, 0]
